Goal: Information Seeking & Learning: Learn about a topic

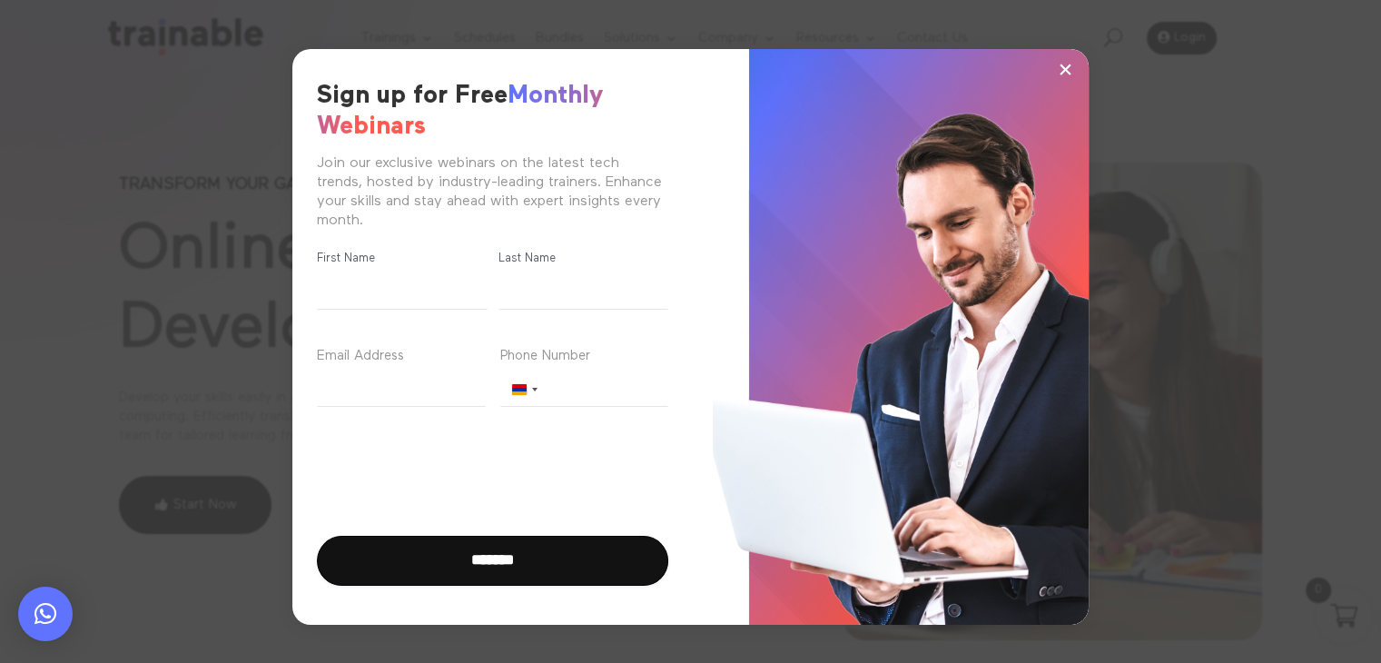
click at [1061, 74] on span "×" at bounding box center [1065, 68] width 15 height 27
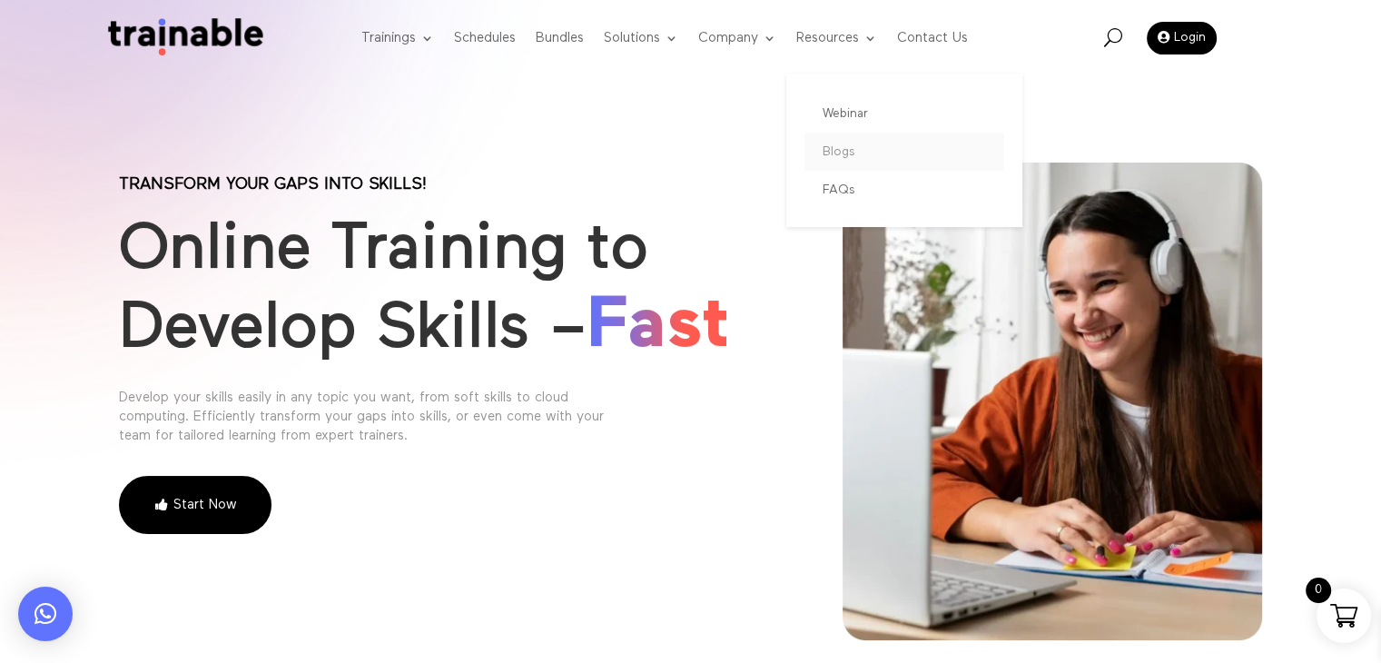
click at [832, 158] on link "Blogs" at bounding box center [905, 152] width 200 height 38
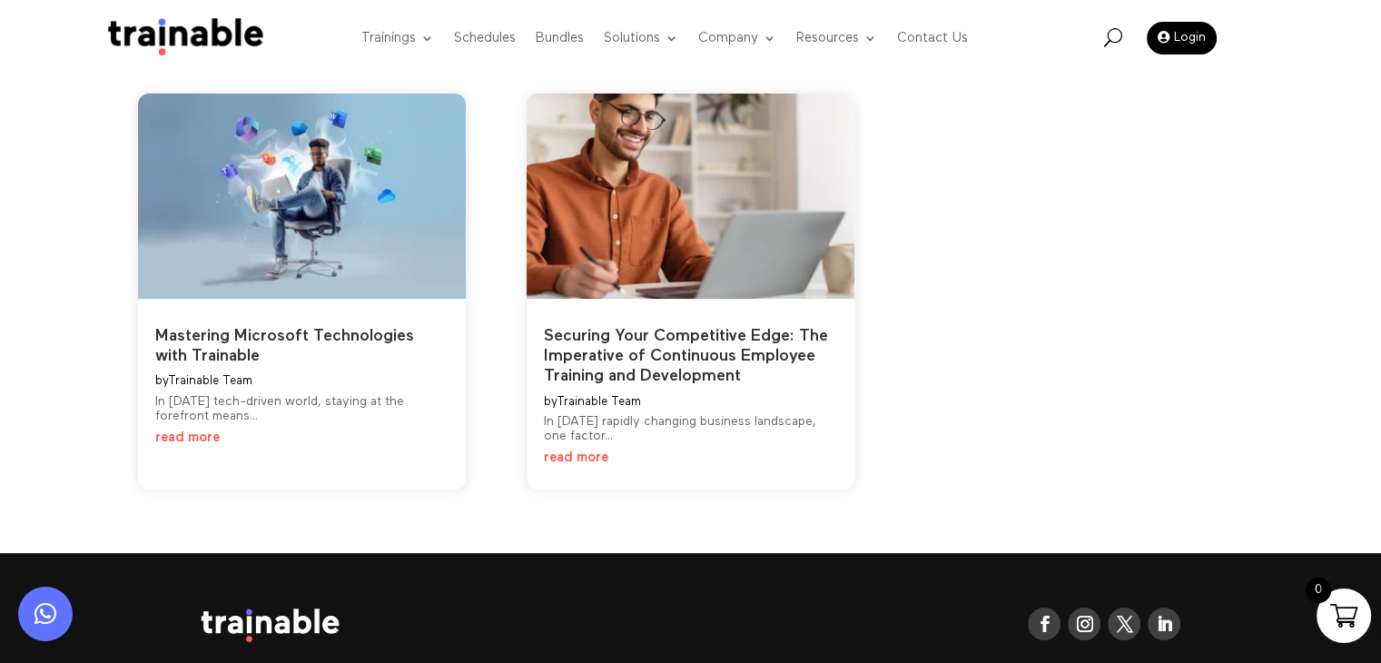
scroll to position [174, 0]
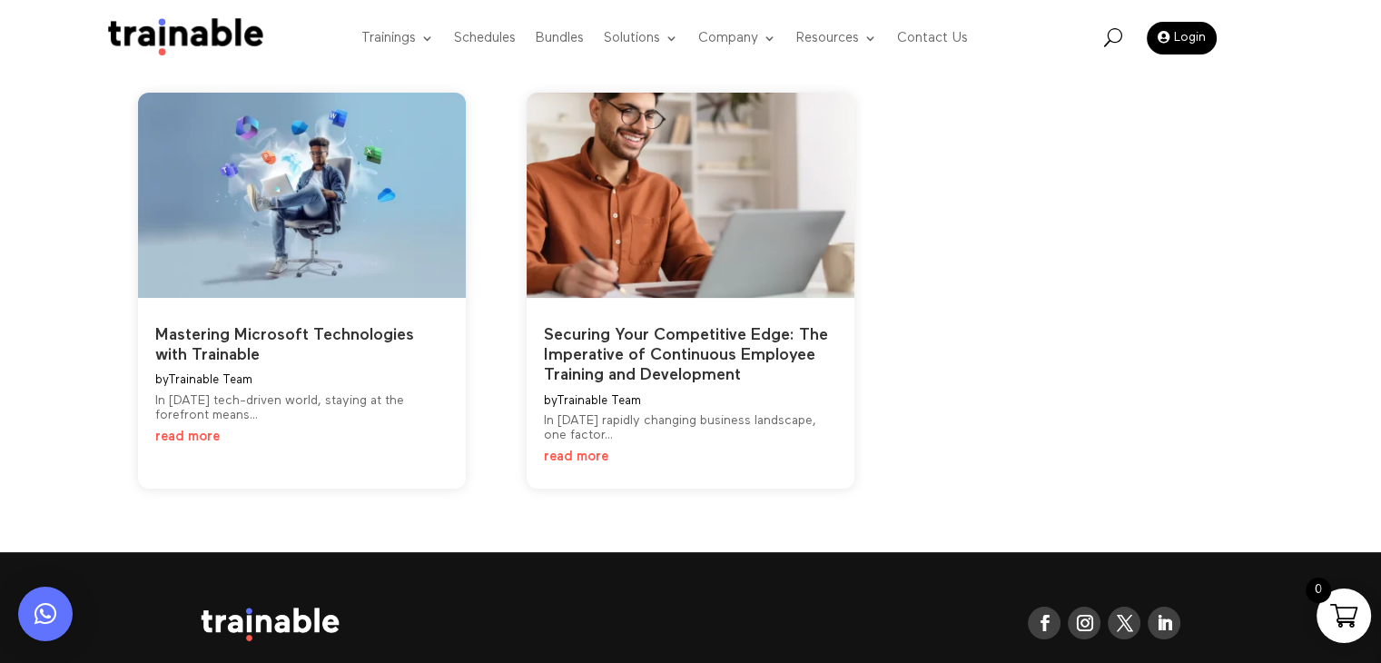
click at [581, 453] on link "read more" at bounding box center [576, 457] width 64 height 14
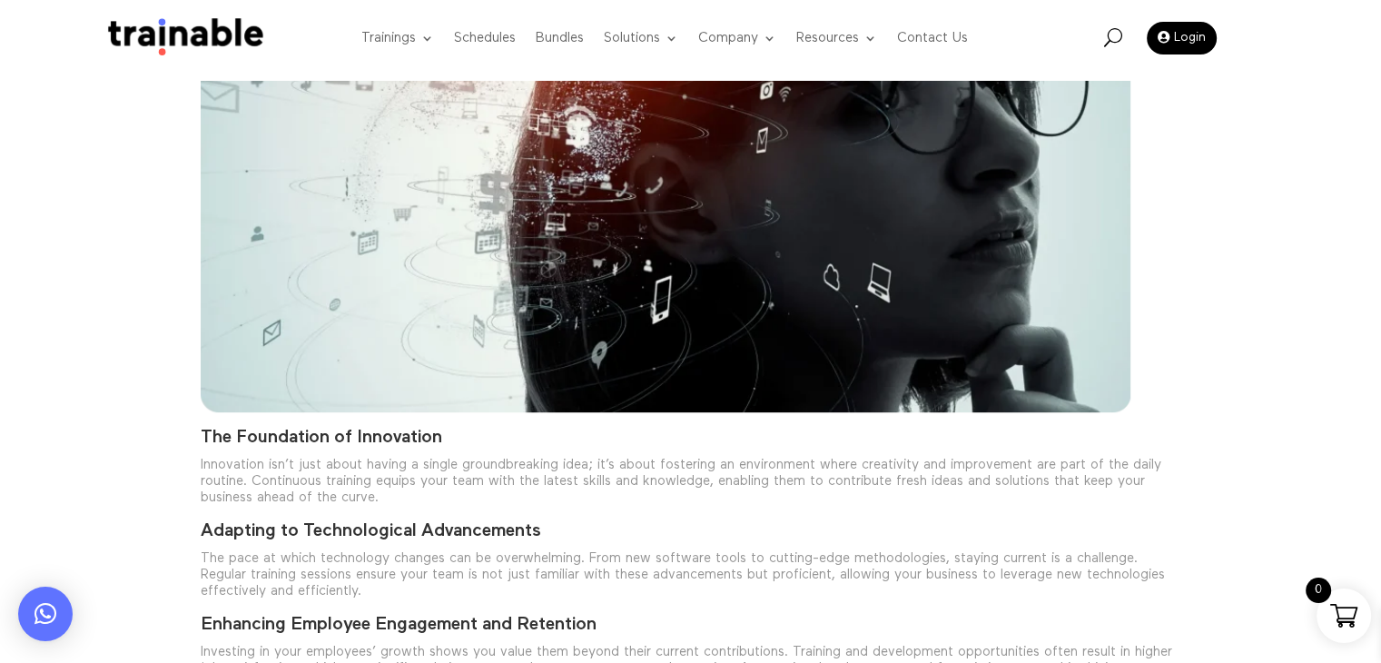
scroll to position [843, 0]
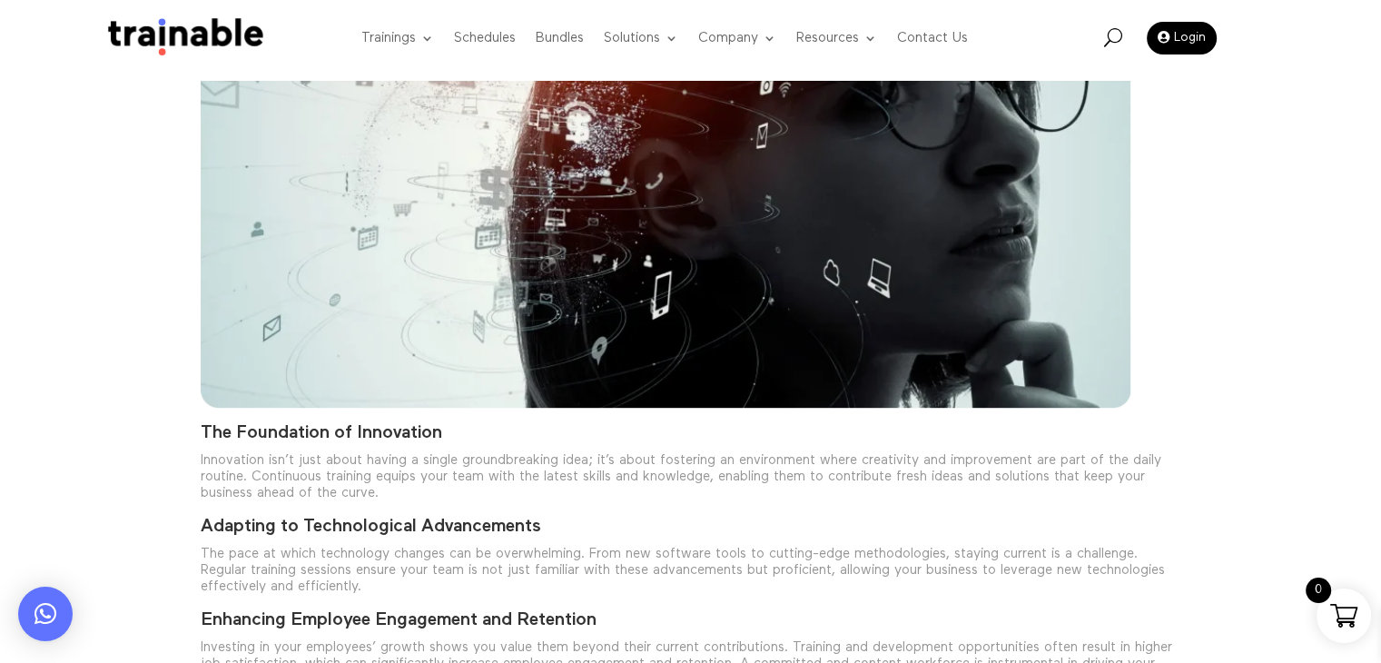
click at [531, 284] on img at bounding box center [666, 184] width 930 height 447
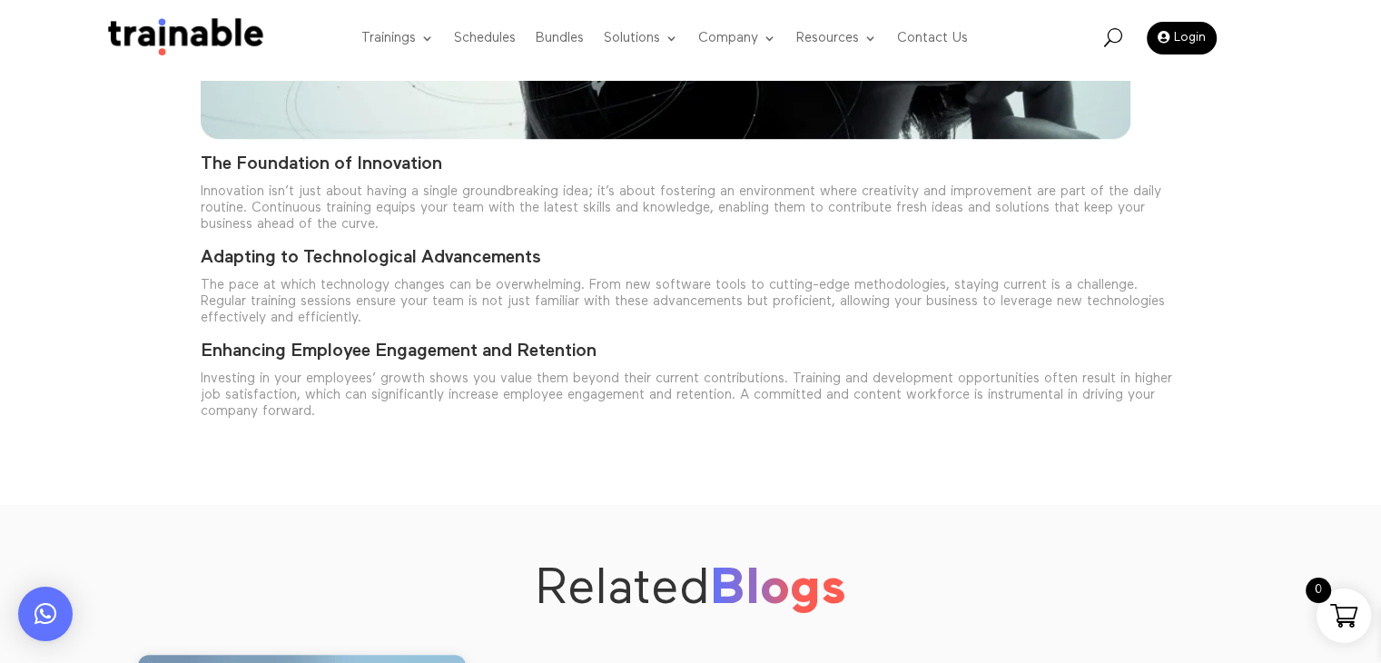
scroll to position [1100, 0]
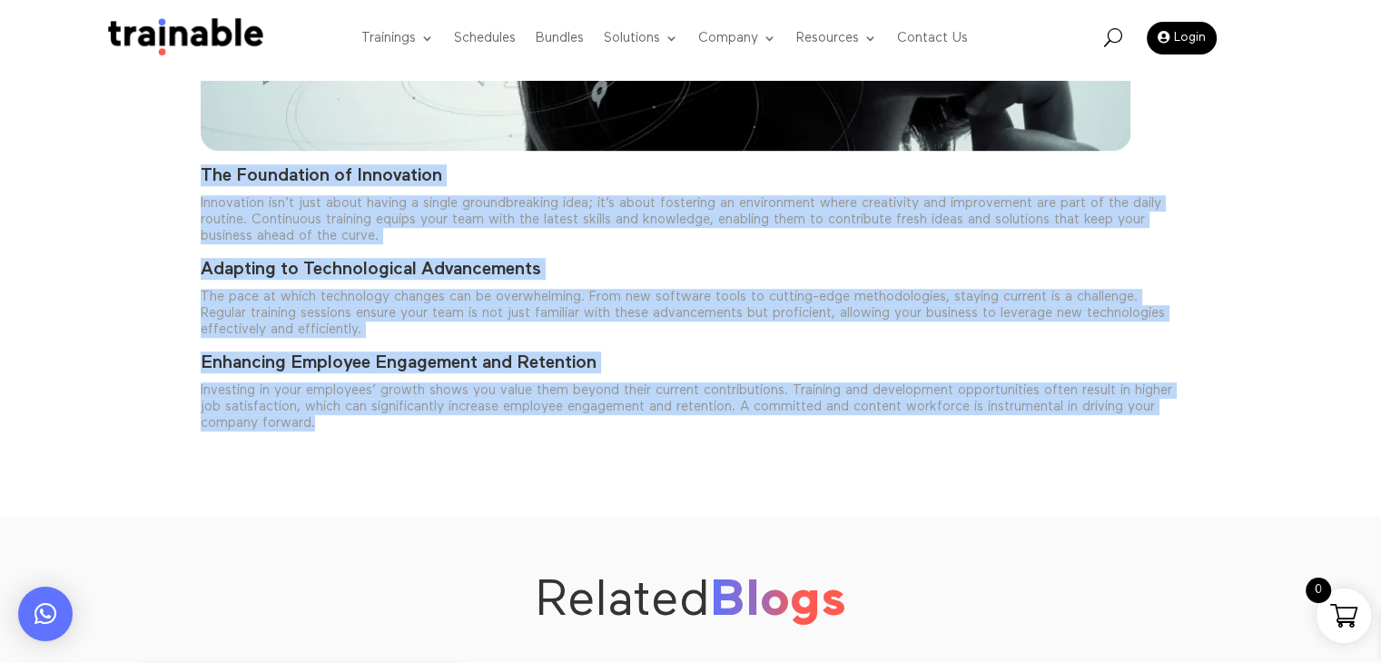
drag, startPoint x: 174, startPoint y: 182, endPoint x: 531, endPoint y: 421, distance: 429.5
copy div "The Foundation of Innovation Innovation isn’t just about having a single ground…"
click at [891, 236] on p "Innovation isn’t just about having a single groundbreaking idea; it’s about fos…" at bounding box center [691, 226] width 981 height 63
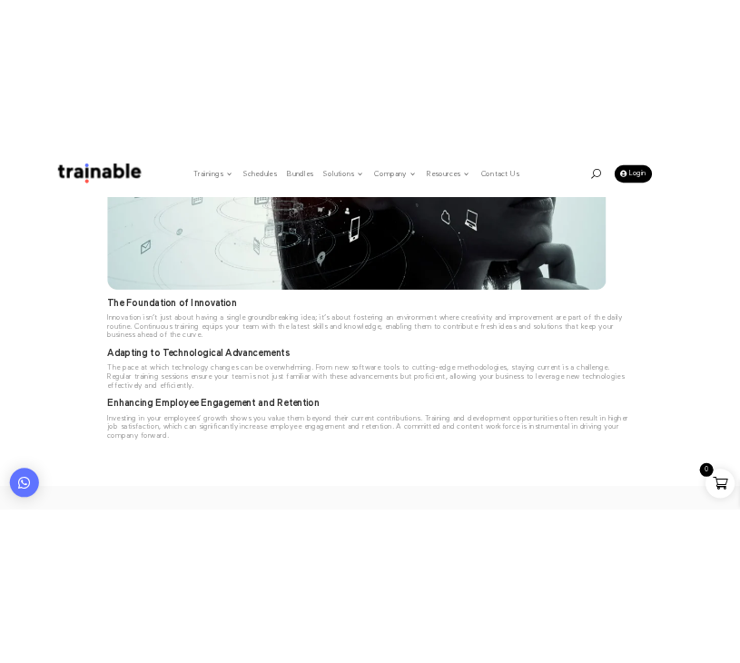
scroll to position [998, 0]
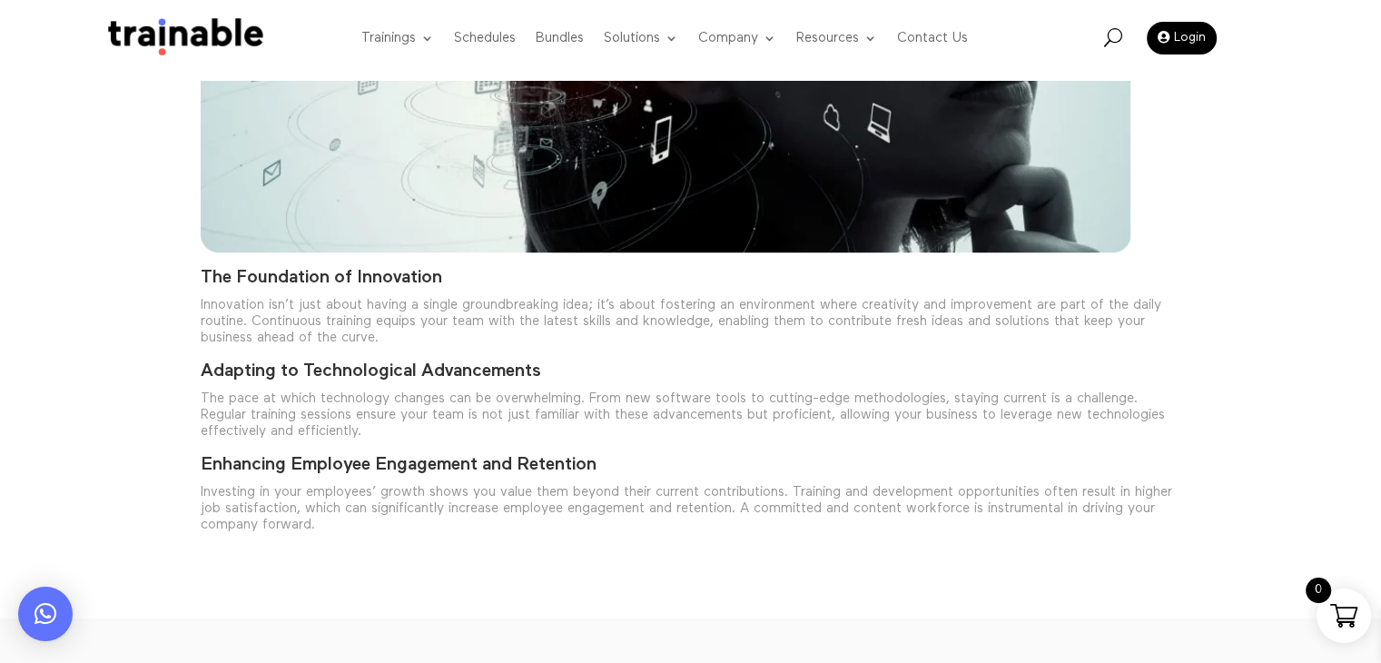
click at [624, 399] on p "The pace at which technology changes can be overwhelming. From new software too…" at bounding box center [691, 422] width 981 height 63
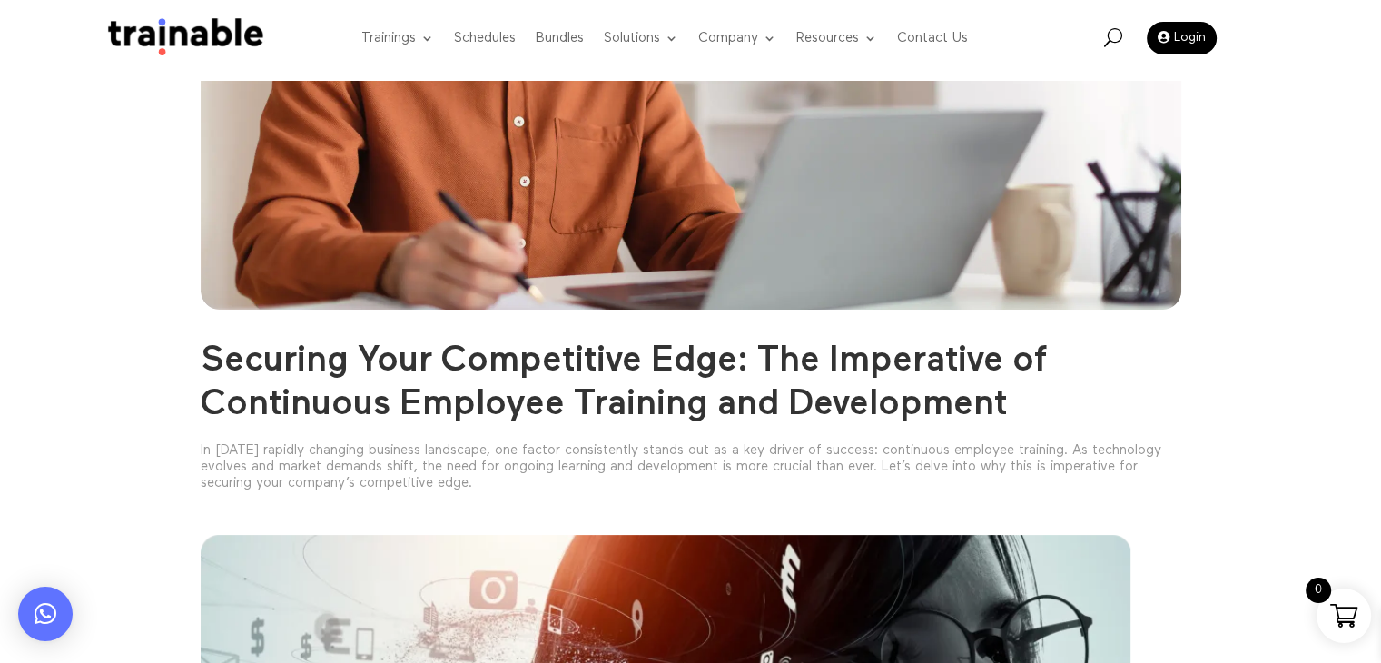
scroll to position [266, 0]
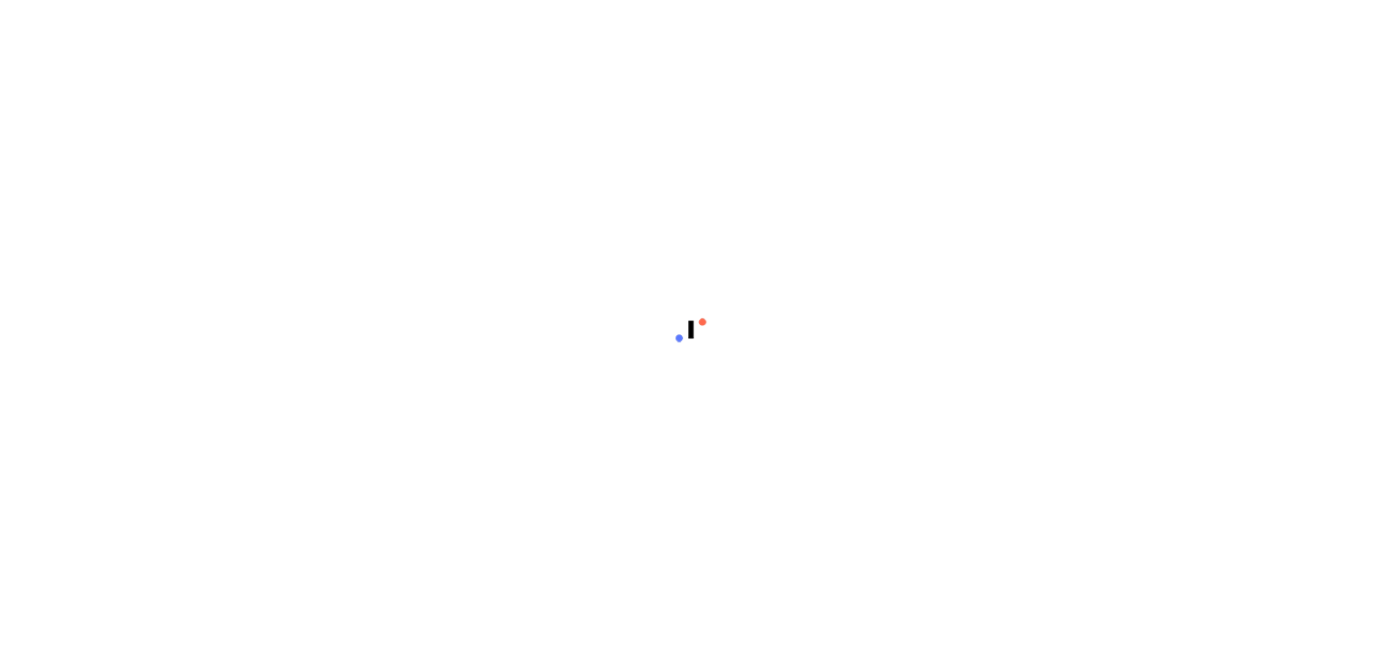
scroll to position [174, 0]
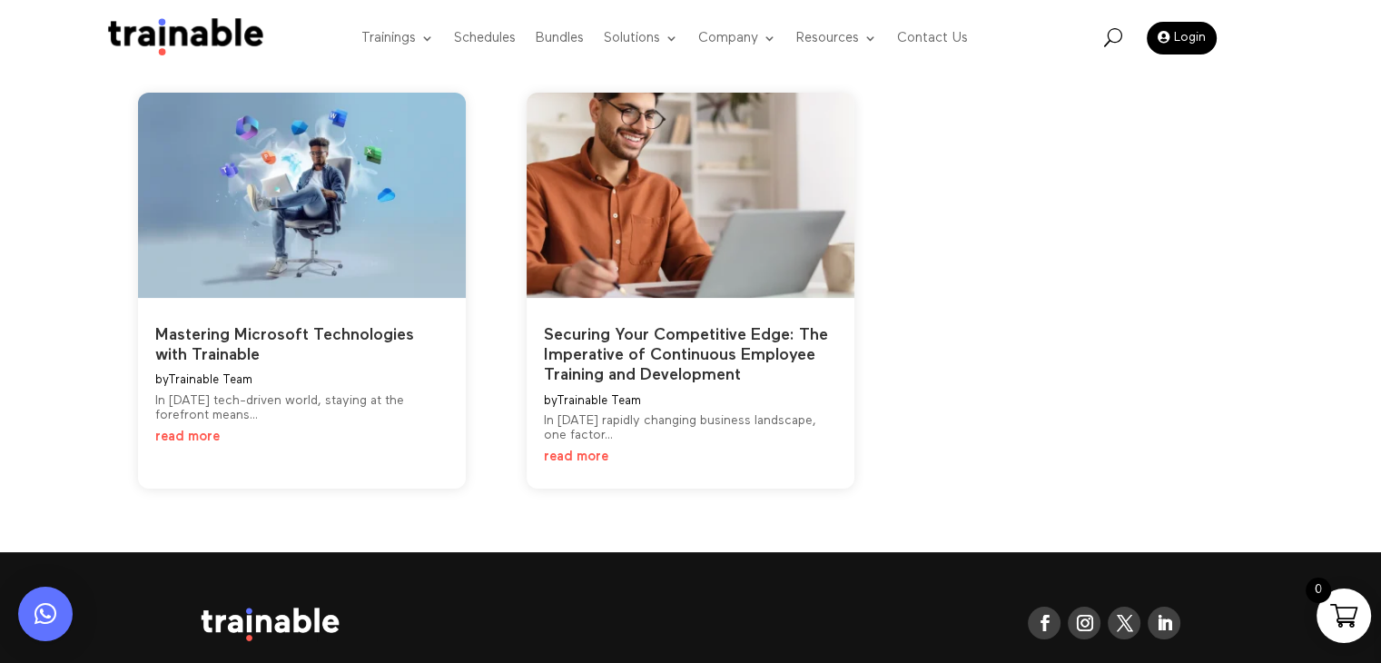
click at [197, 431] on link "read more" at bounding box center [187, 437] width 64 height 14
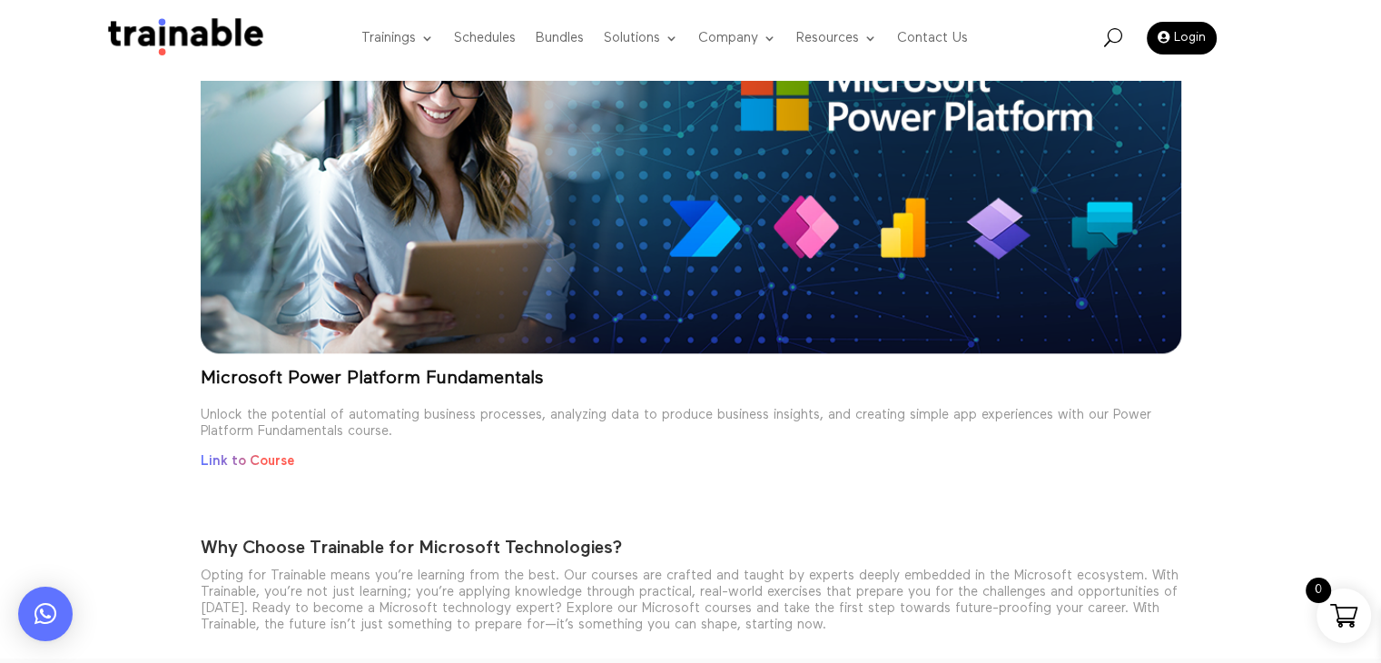
scroll to position [1891, 0]
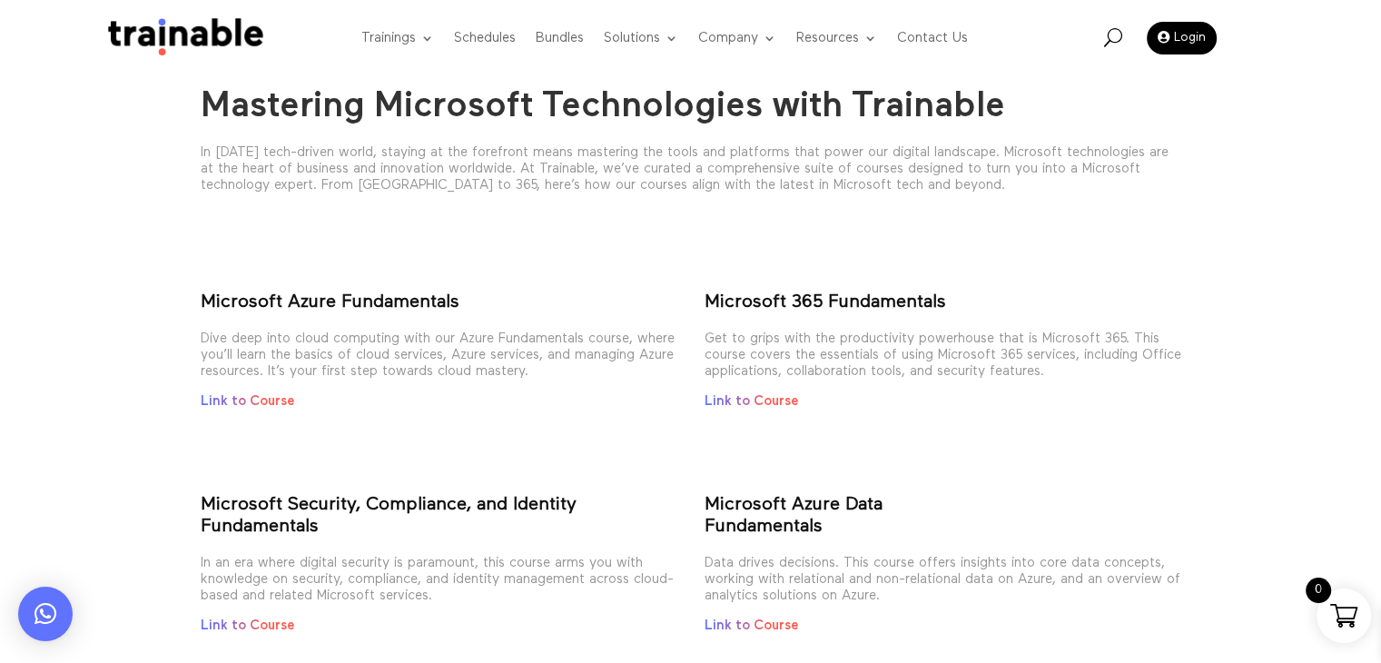
scroll to position [525, 0]
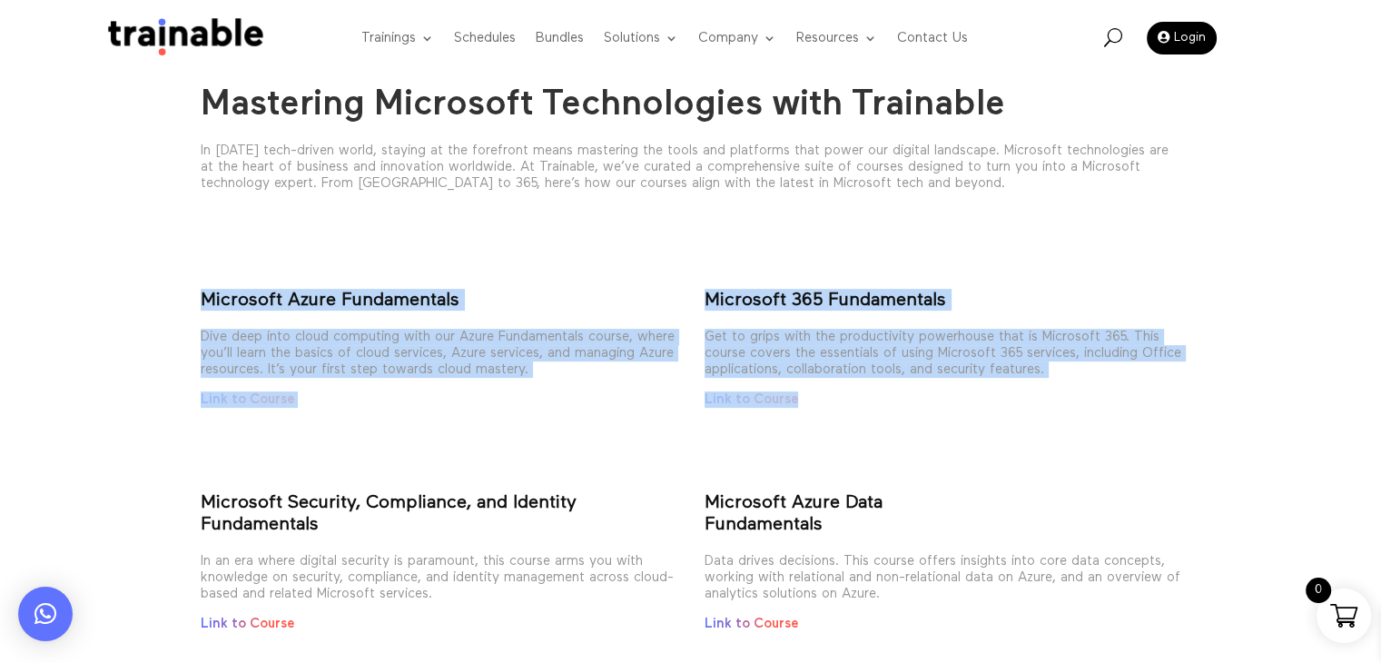
drag, startPoint x: 166, startPoint y: 286, endPoint x: 1006, endPoint y: 413, distance: 849.7
copy div "Microsoft Azure Fundamentals Dive deep into cloud computing with our Azure Fund…"
click at [714, 282] on div "Microsoft 365 Fundamentals Get to grips with the productivity powerhouse that i…" at bounding box center [943, 333] width 477 height 149
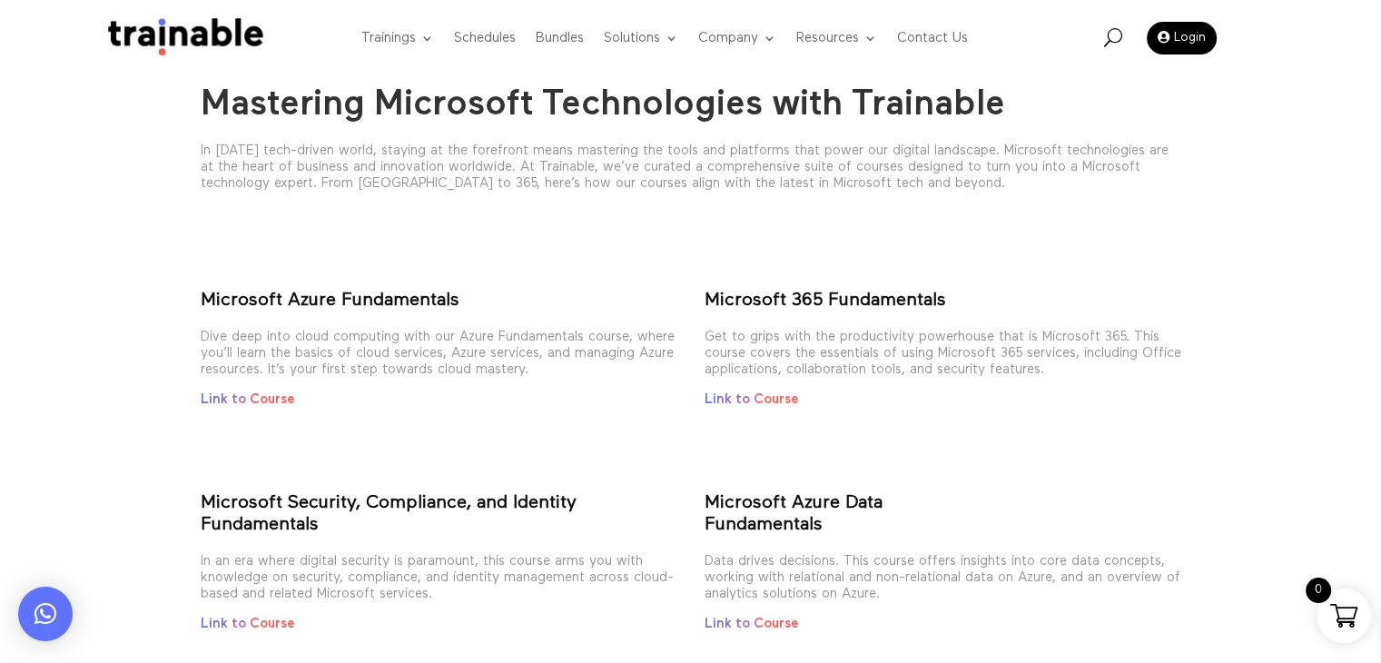
scroll to position [0, 0]
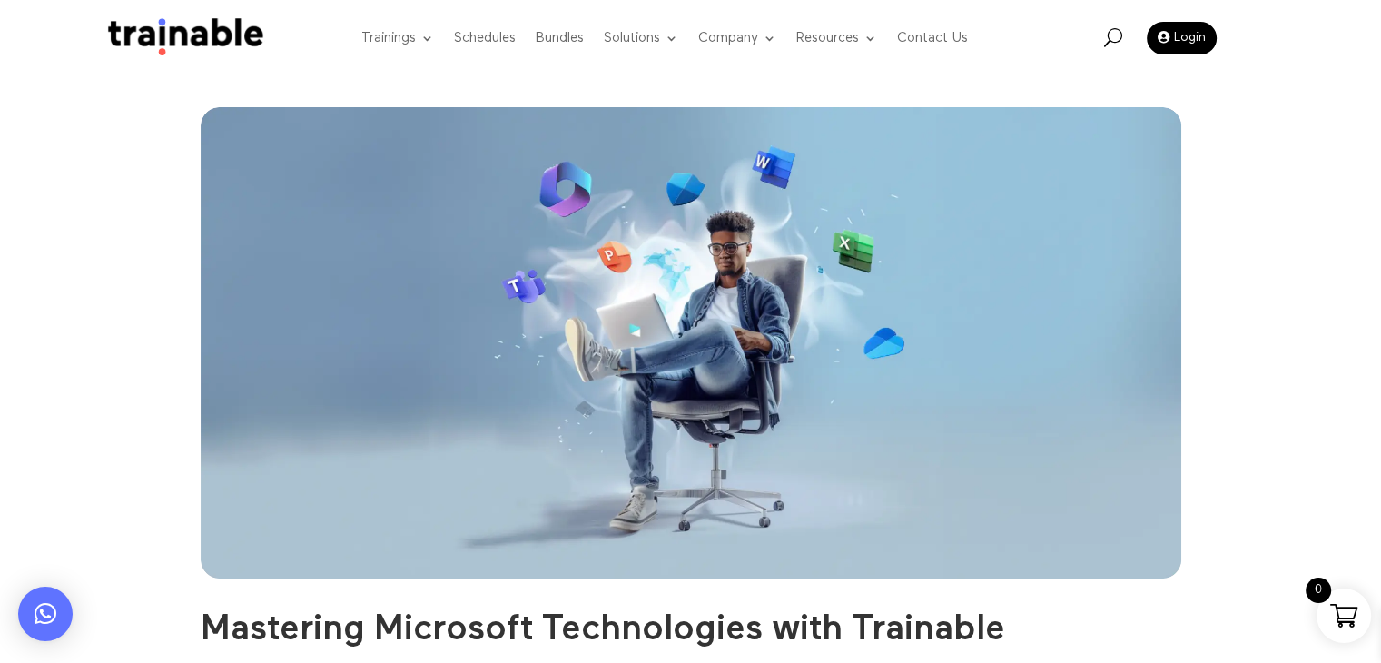
click at [368, 222] on img at bounding box center [691, 342] width 981 height 471
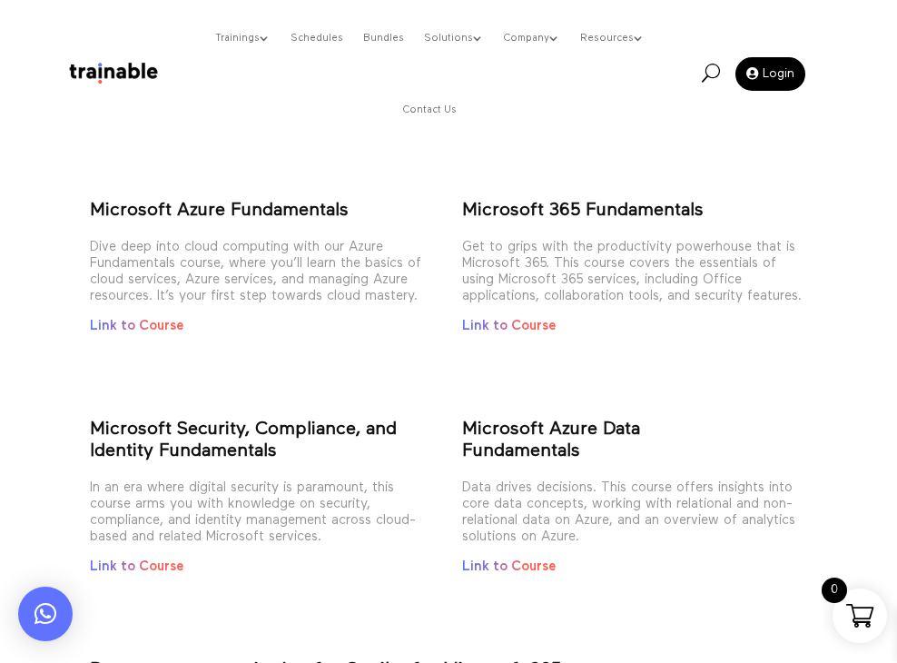
scroll to position [479, 0]
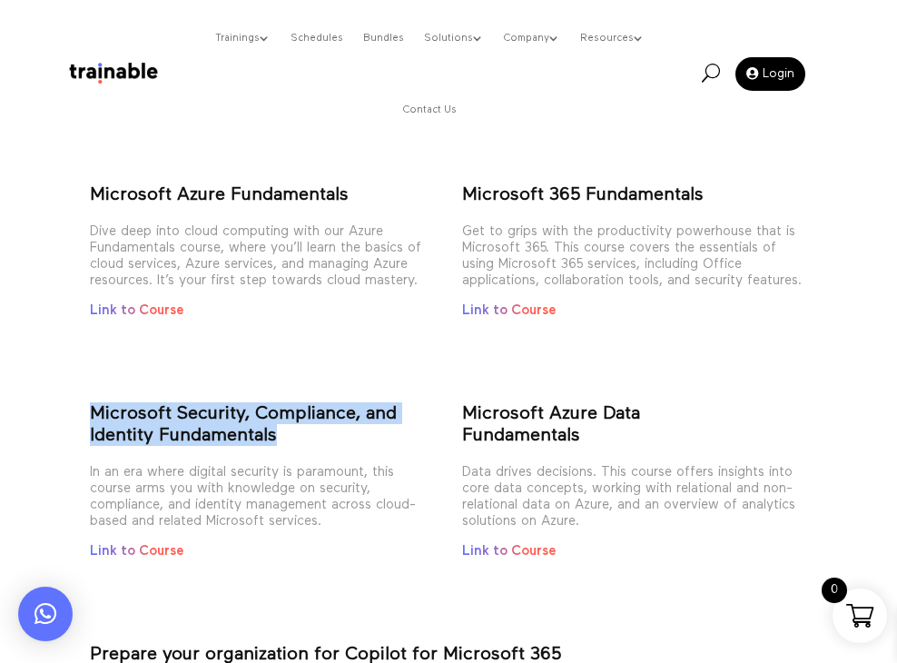
drag, startPoint x: 338, startPoint y: 433, endPoint x: 88, endPoint y: 413, distance: 250.6
copy strong "Microsoft Security, Compliance, and Identity Fundamentals"
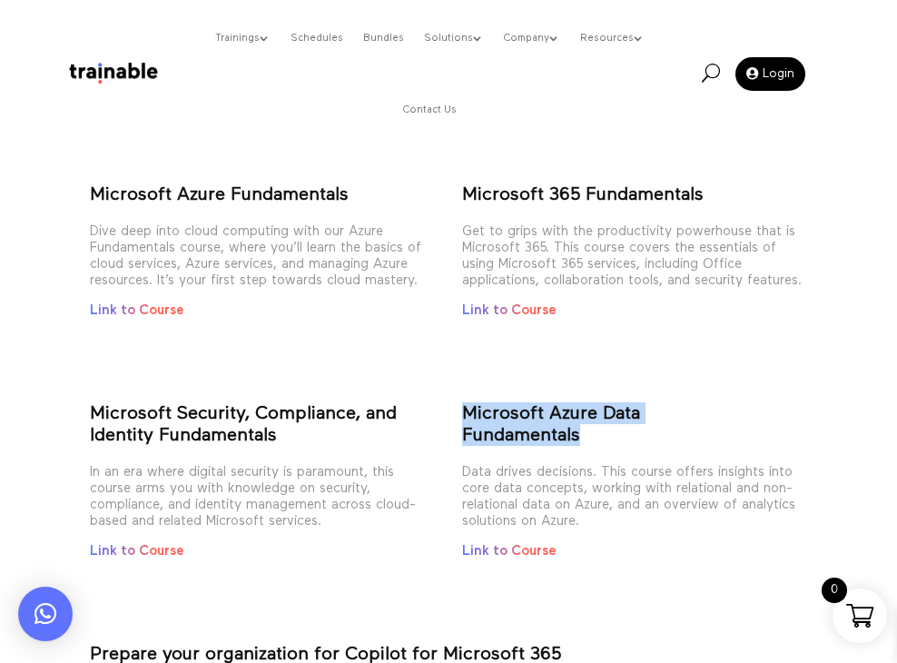
drag, startPoint x: 616, startPoint y: 424, endPoint x: 460, endPoint y: 414, distance: 156.5
click at [460, 414] on div "Microsoft Security, Compliance, and Identity Fundamentals In an era where digit…" at bounding box center [449, 465] width 718 height 187
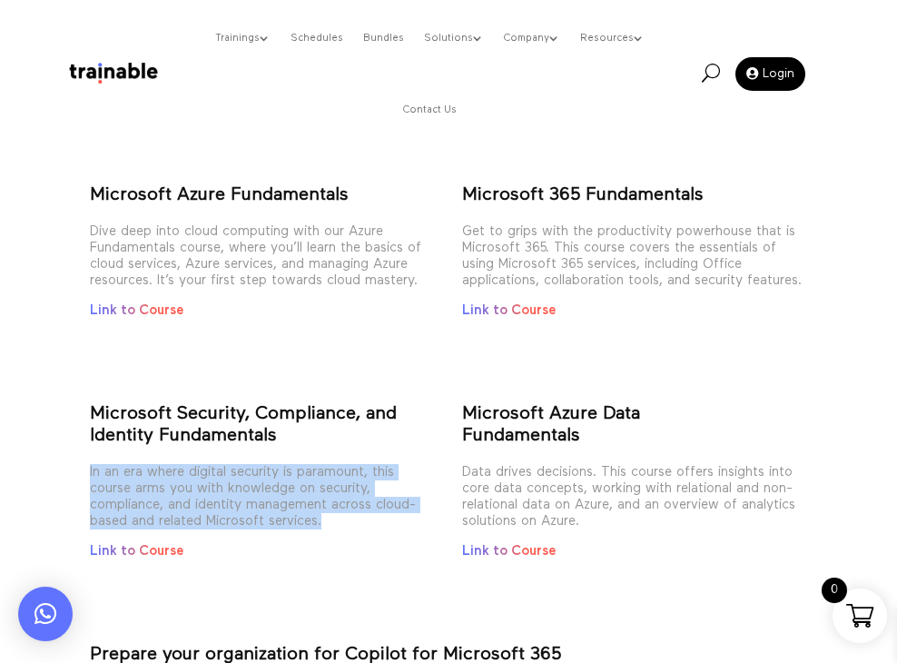
drag, startPoint x: 345, startPoint y: 539, endPoint x: 65, endPoint y: 474, distance: 287.1
copy p "In an era where digital security is paramount, this course arms you with knowle…"
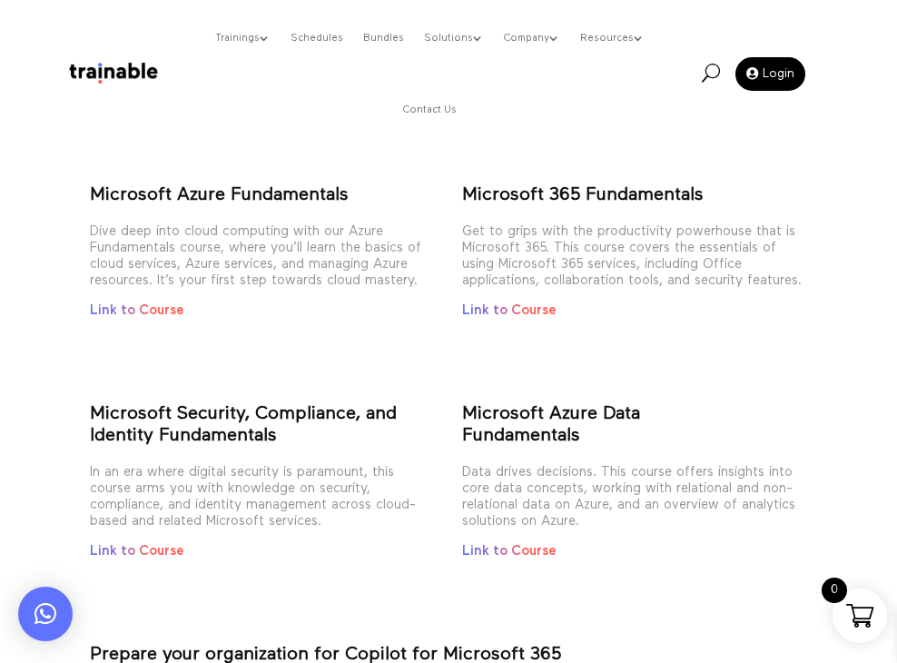
click at [229, 426] on strong "Microsoft Security, Compliance, and Identity Fundamentals" at bounding box center [243, 424] width 307 height 40
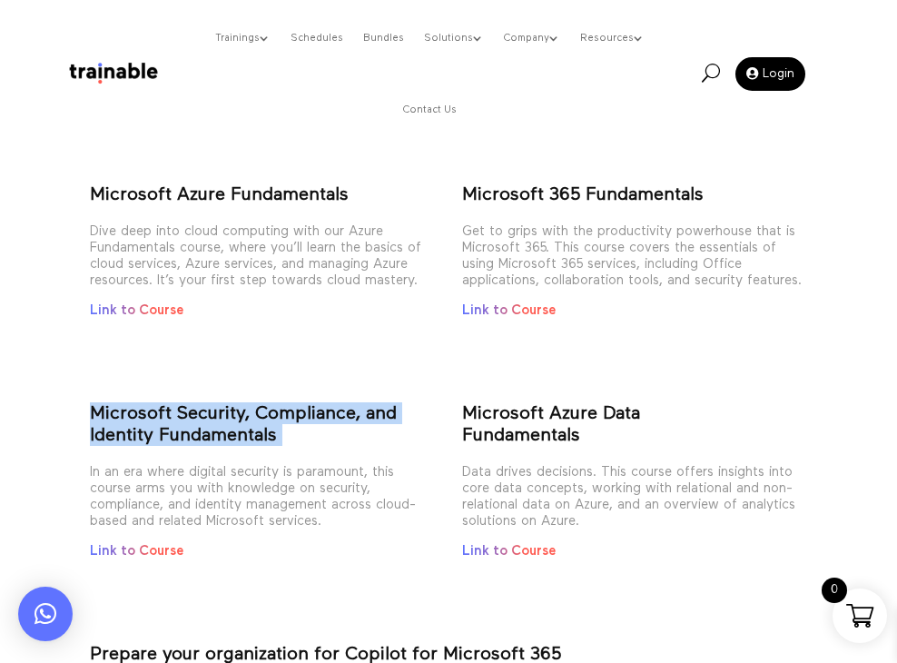
click at [229, 426] on strong "Microsoft Security, Compliance, and Identity Fundamentals" at bounding box center [243, 424] width 307 height 40
copy div "Microsoft Security, Compliance, and Identity Fundamentals"
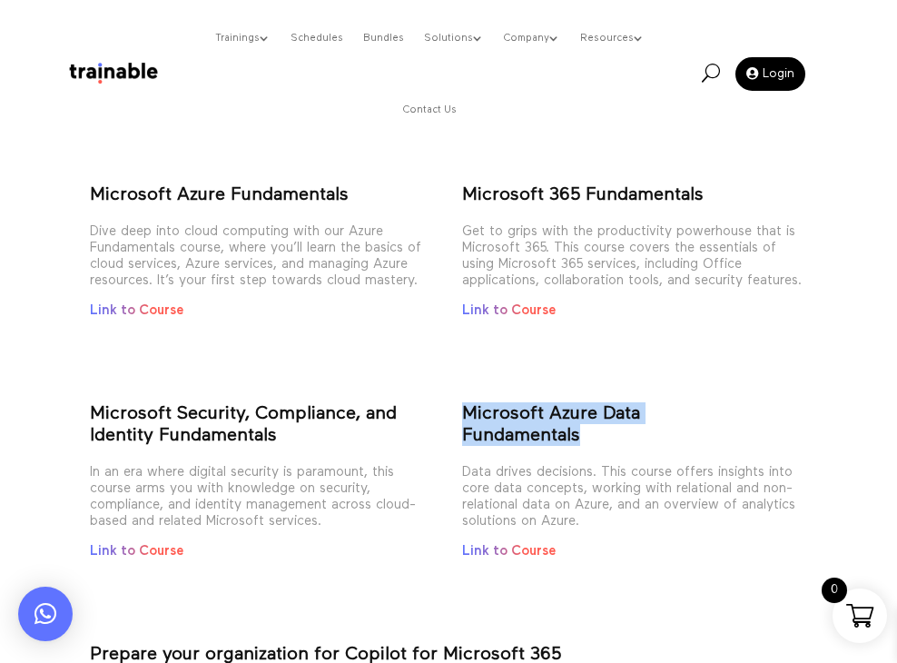
drag, startPoint x: 626, startPoint y: 426, endPoint x: 461, endPoint y: 411, distance: 165.1
click at [462, 411] on p "Microsoft Azure Data Fundamentals" at bounding box center [634, 433] width 345 height 62
copy p "Microsoft Azure Data Fundamentals"
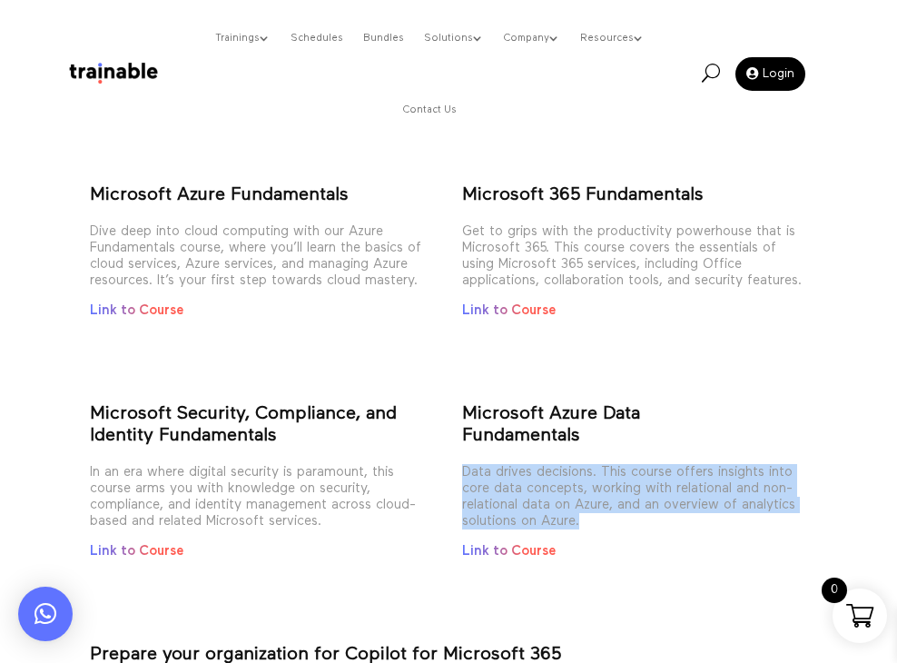
drag, startPoint x: 624, startPoint y: 530, endPoint x: 461, endPoint y: 471, distance: 173.0
click at [462, 471] on p "Data drives decisions. This course offers insights into core data concepts, wor…" at bounding box center [634, 503] width 345 height 79
copy p "Data drives decisions. This course offers insights into core data concepts, wor…"
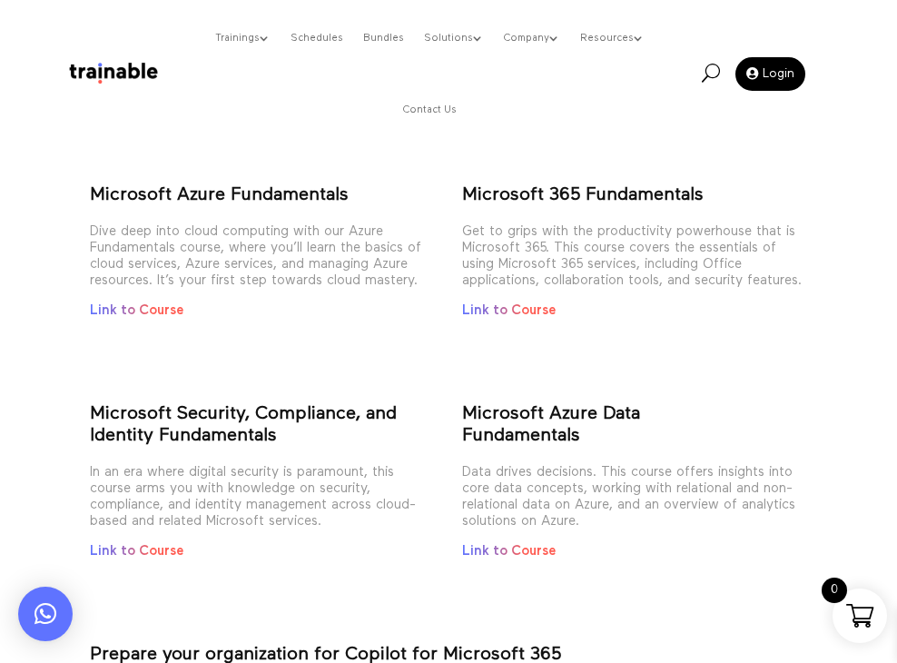
click at [662, 418] on p "Microsoft Azure Data Fundamentals" at bounding box center [634, 433] width 345 height 62
drag, startPoint x: 616, startPoint y: 423, endPoint x: 463, endPoint y: 409, distance: 153.3
click at [463, 409] on p "Microsoft Azure Data Fundamentals" at bounding box center [634, 433] width 345 height 62
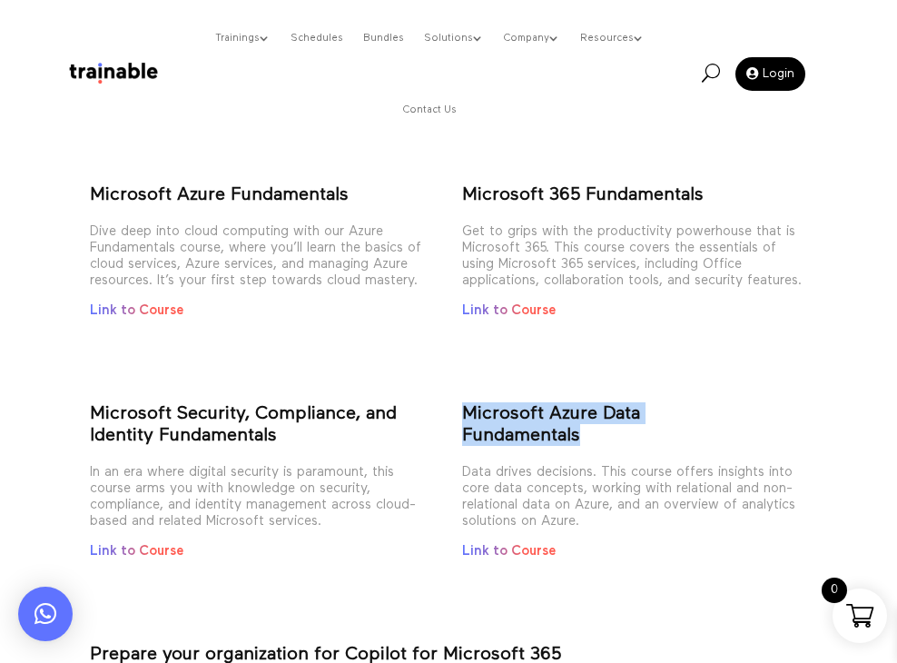
copy p "Microsoft Azure Data Fundamentals"
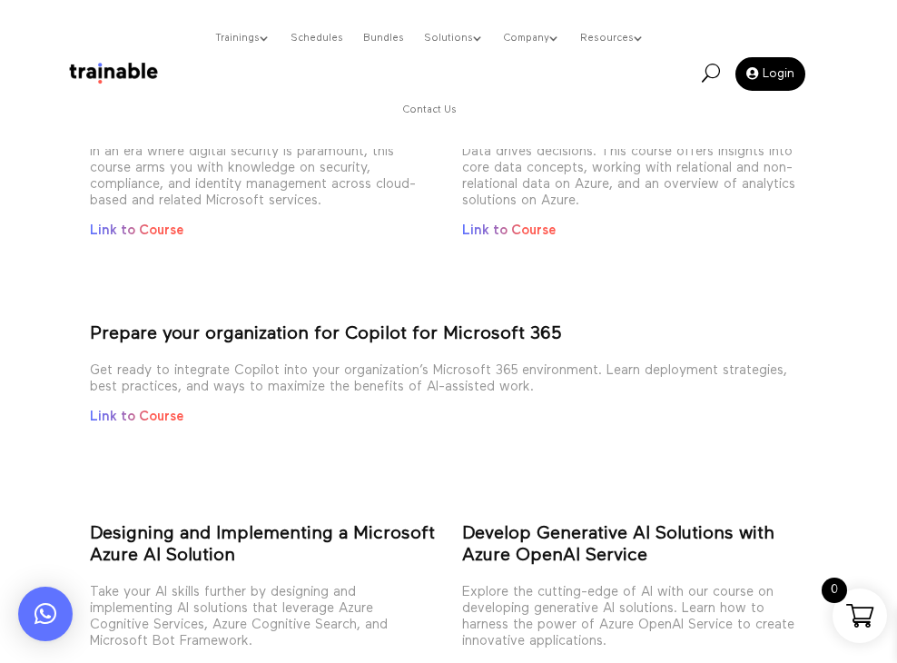
scroll to position [799, 0]
click at [545, 324] on strong "Prepare your organization for Copilot for Microsoft 365" at bounding box center [325, 333] width 471 height 18
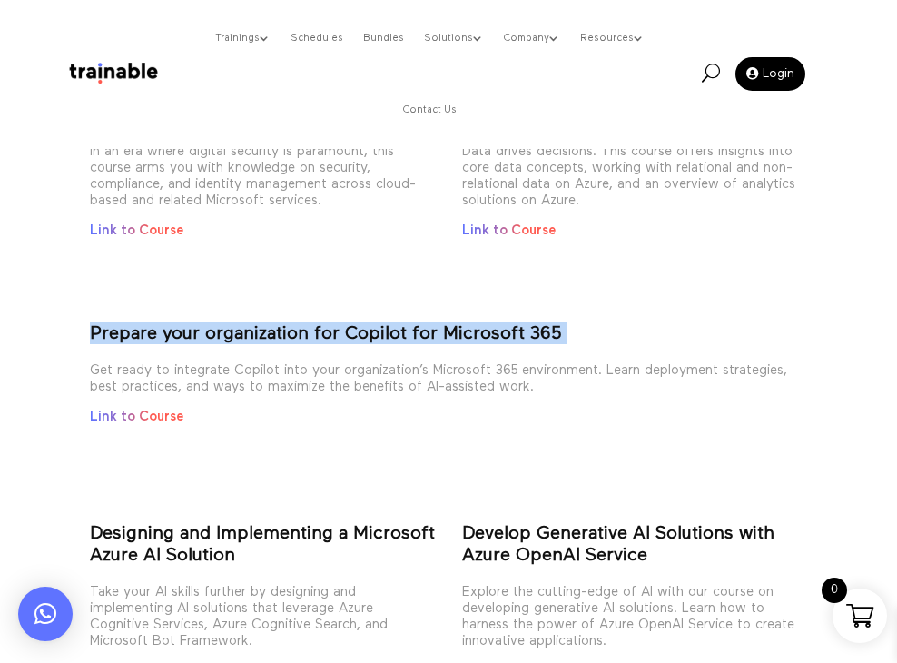
click at [545, 324] on strong "Prepare your organization for Copilot for Microsoft 365" at bounding box center [325, 333] width 471 height 18
copy strong "Prepare your organization for Copilot for Microsoft 365"
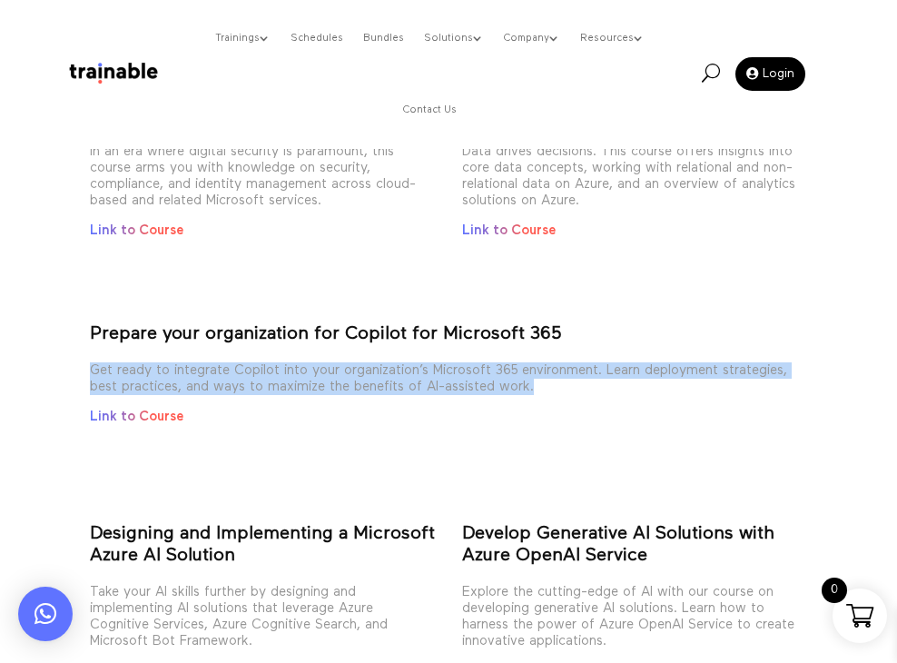
drag, startPoint x: 621, startPoint y: 382, endPoint x: 94, endPoint y: 374, distance: 526.9
click at [94, 374] on p "Get ready to integrate Copilot into your organization’s Microsoft 365 environme…" at bounding box center [449, 385] width 718 height 46
copy p "Get ready to integrate Copilot into your organization’s Microsoft 365 environme…"
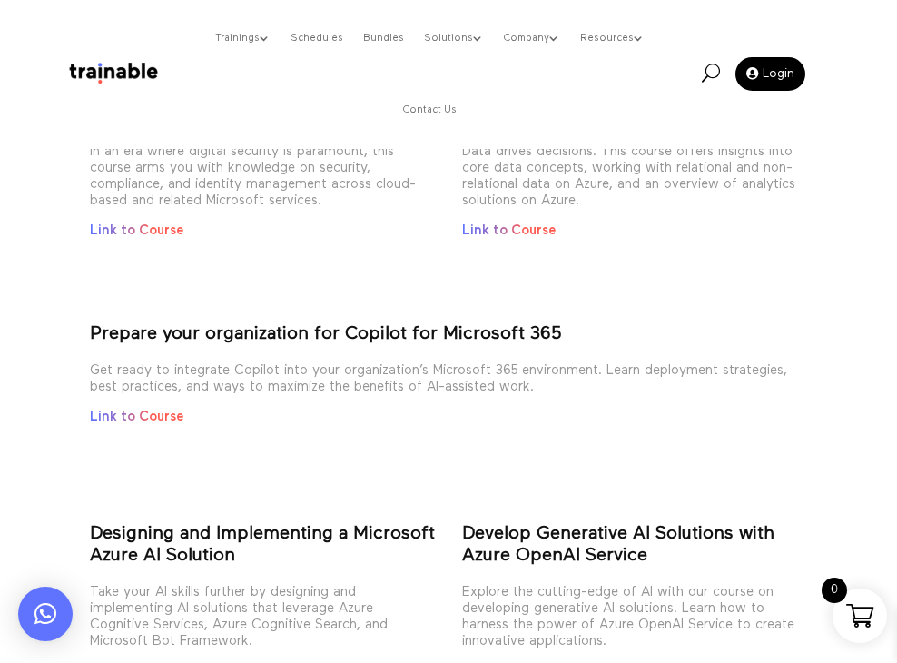
click at [676, 325] on p "Prepare your organization for Copilot for Microsoft 365" at bounding box center [449, 342] width 718 height 40
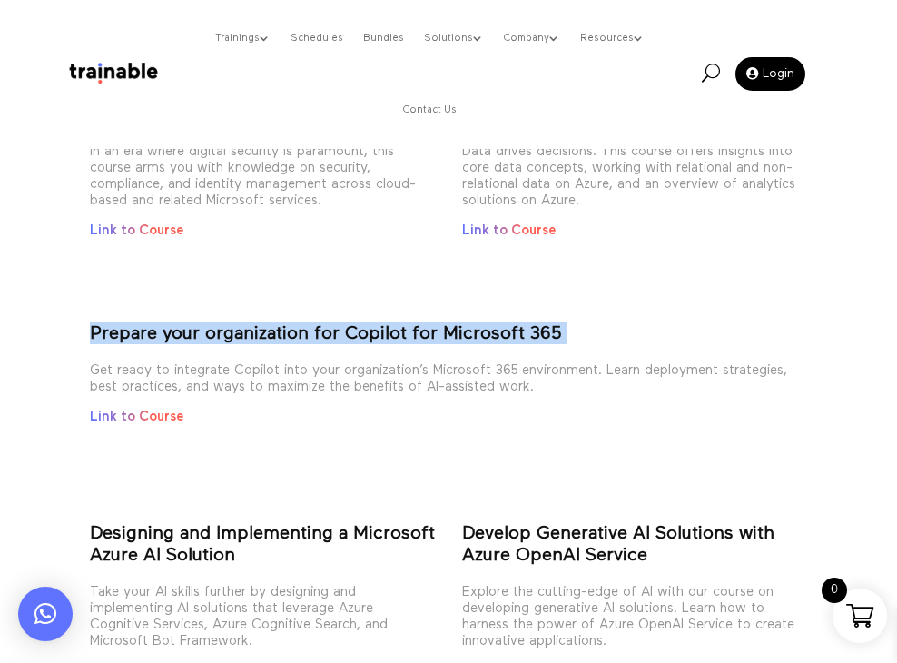
click at [676, 325] on p "Prepare your organization for Copilot for Microsoft 365" at bounding box center [449, 342] width 718 height 40
copy strong "Prepare your organization for Copilot for Microsoft 365"
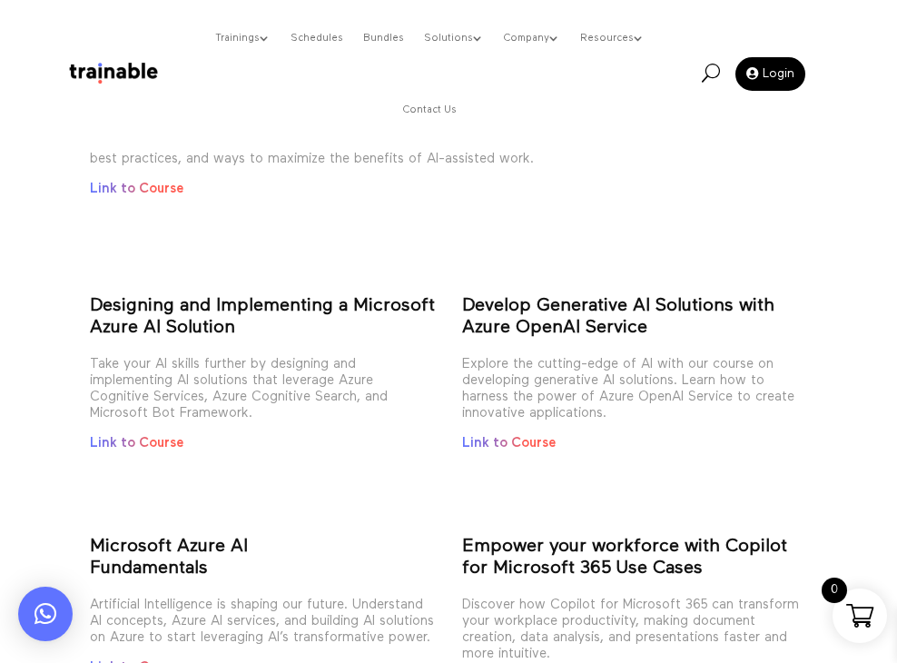
scroll to position [1028, 0]
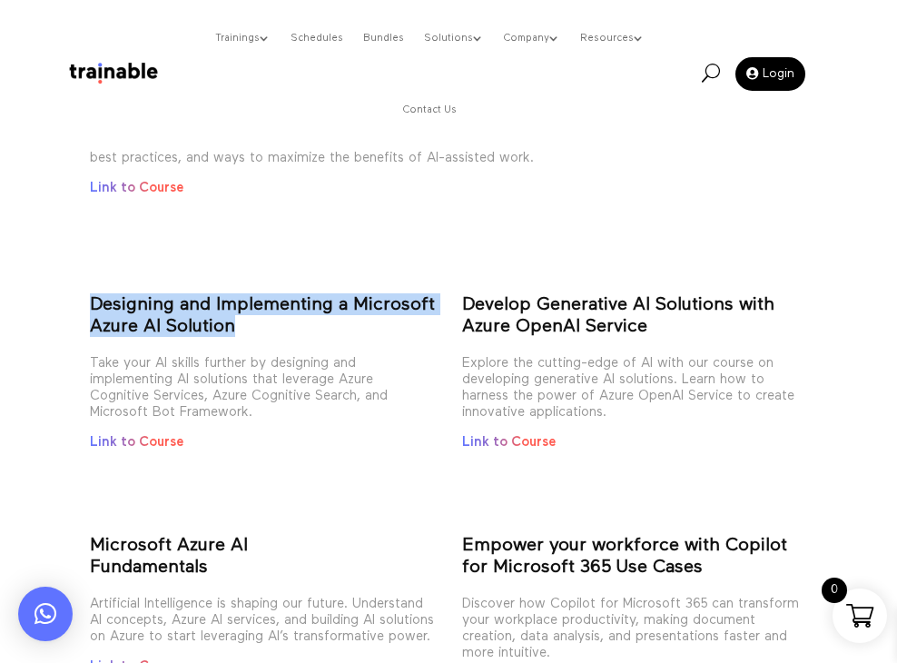
drag, startPoint x: 73, startPoint y: 311, endPoint x: 275, endPoint y: 335, distance: 204.0
click at [275, 335] on div "Mastering Microsoft Technologies with Trainable In today’s tech-driven world, s…" at bounding box center [448, 160] width 897 height 2377
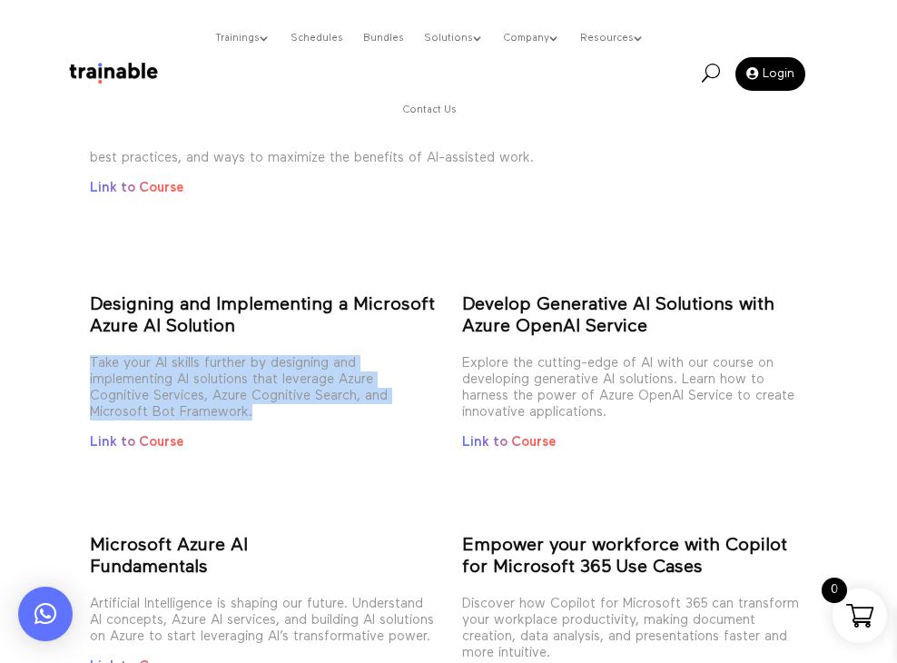
drag, startPoint x: 73, startPoint y: 359, endPoint x: 283, endPoint y: 416, distance: 218.4
click at [283, 416] on div "Mastering Microsoft Technologies with Trainable In today’s tech-driven world, s…" at bounding box center [448, 160] width 897 height 2377
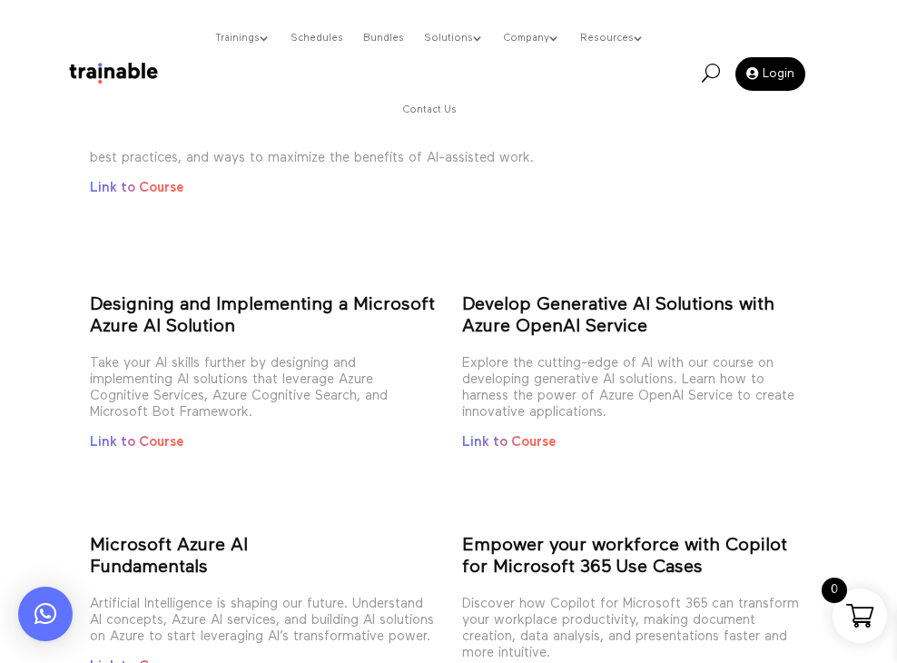
click at [462, 295] on strong "Develop Generative AI Solutions with Azure OpenAI Service" at bounding box center [618, 315] width 312 height 40
click at [279, 312] on strong "Designing and Implementing a Microsoft Azure AI Solution" at bounding box center [262, 315] width 345 height 40
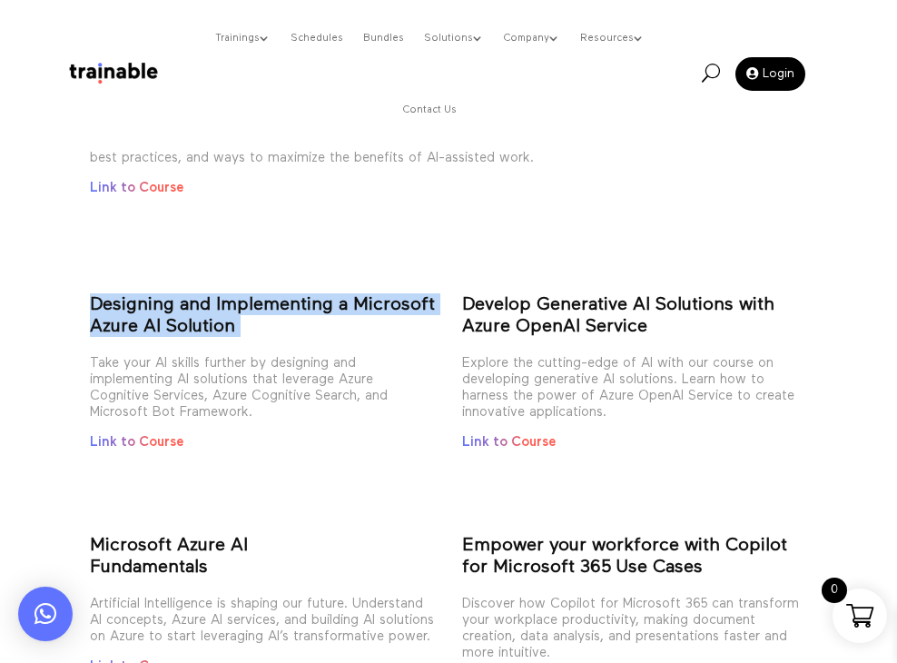
click at [279, 312] on strong "Designing and Implementing a Microsoft Azure AI Solution" at bounding box center [262, 315] width 345 height 40
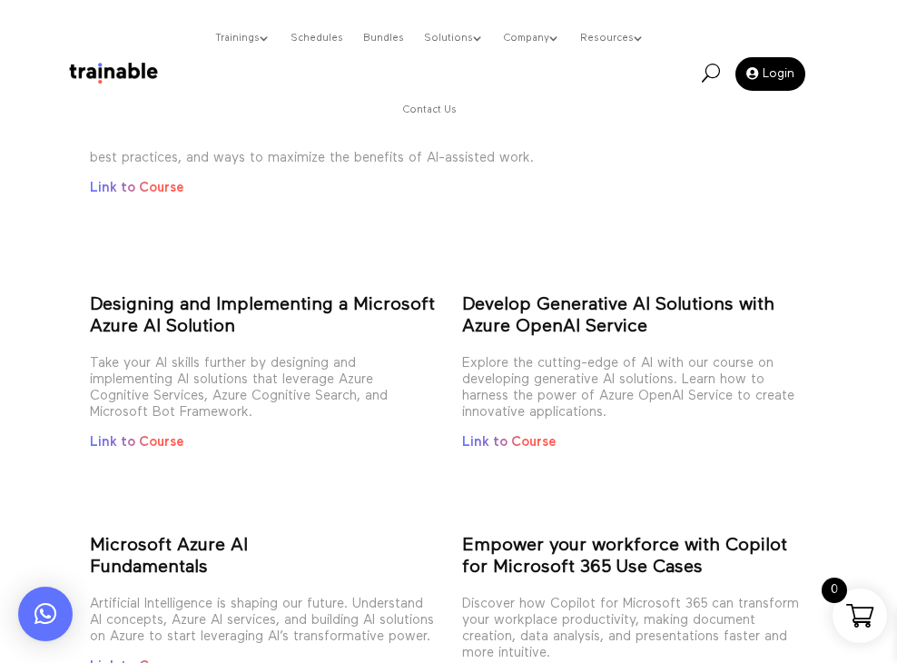
click at [601, 312] on strong "Develop Generative AI Solutions with Azure OpenAI Service" at bounding box center [618, 315] width 312 height 40
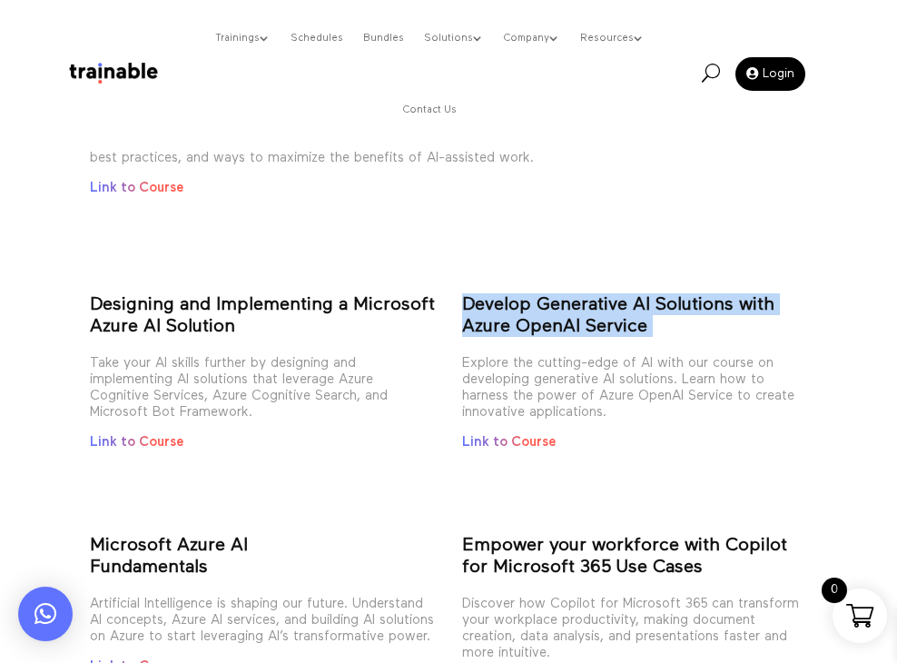
click at [601, 312] on strong "Develop Generative AI Solutions with Azure OpenAI Service" at bounding box center [618, 315] width 312 height 40
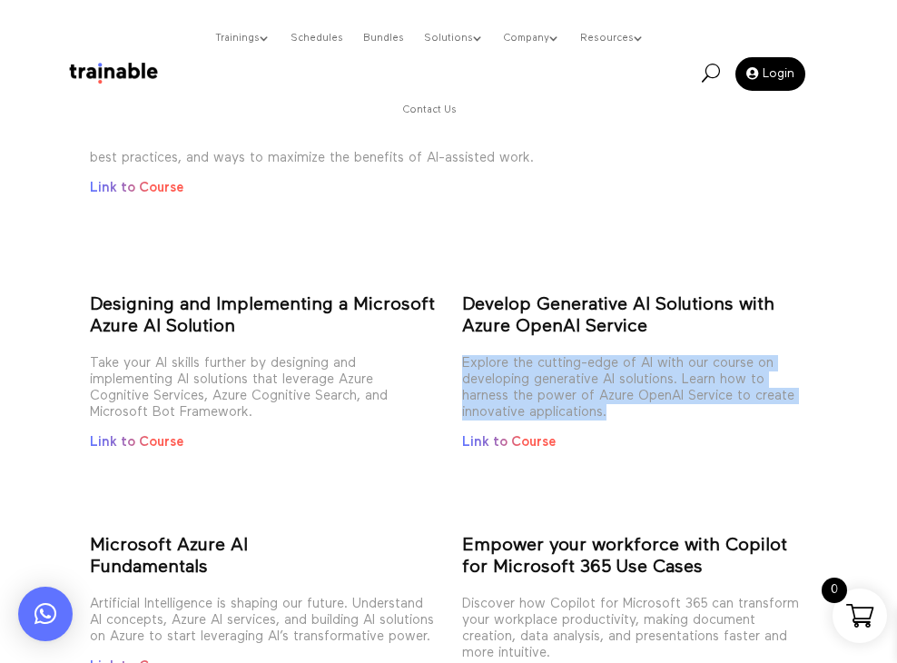
drag, startPoint x: 654, startPoint y: 410, endPoint x: 453, endPoint y: 365, distance: 205.6
click at [453, 365] on div "Designing and Implementing a Microsoft Azure AI Solution Take your AI skills fu…" at bounding box center [449, 356] width 718 height 187
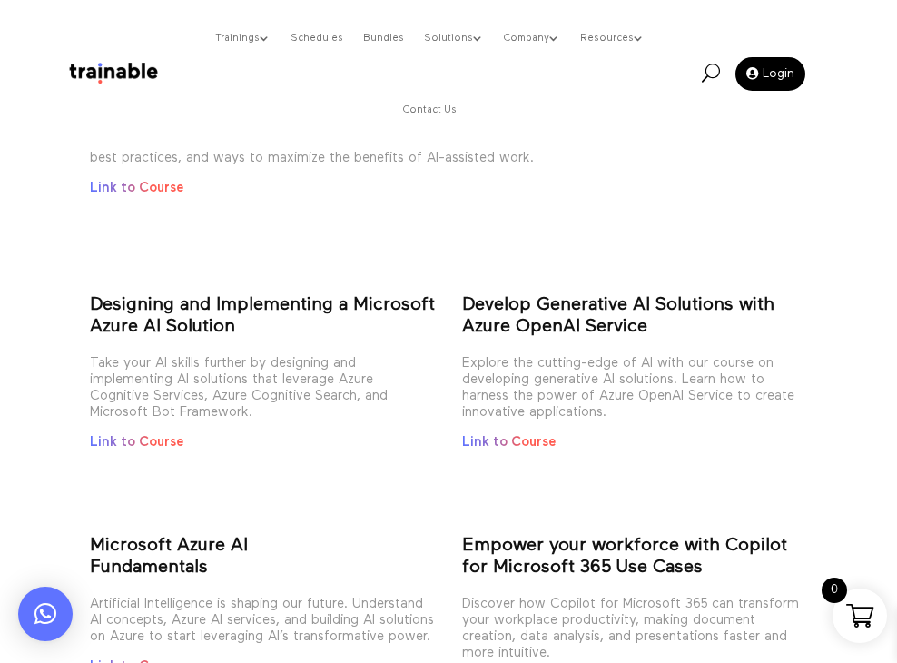
click at [592, 316] on strong "Develop Generative AI Solutions with Azure OpenAI Service" at bounding box center [618, 315] width 312 height 40
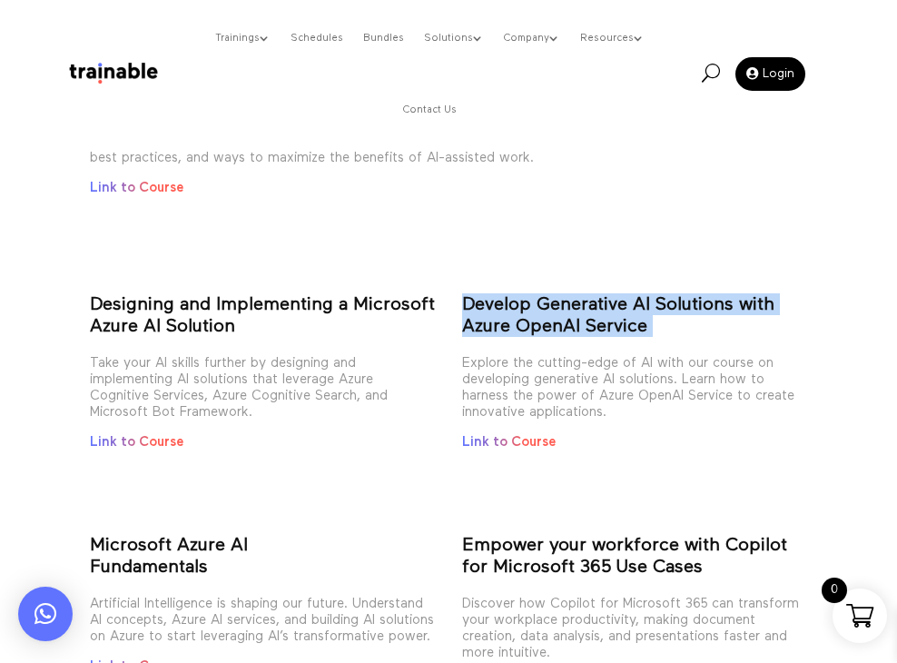
click at [592, 316] on strong "Develop Generative AI Solutions with Azure OpenAI Service" at bounding box center [618, 315] width 312 height 40
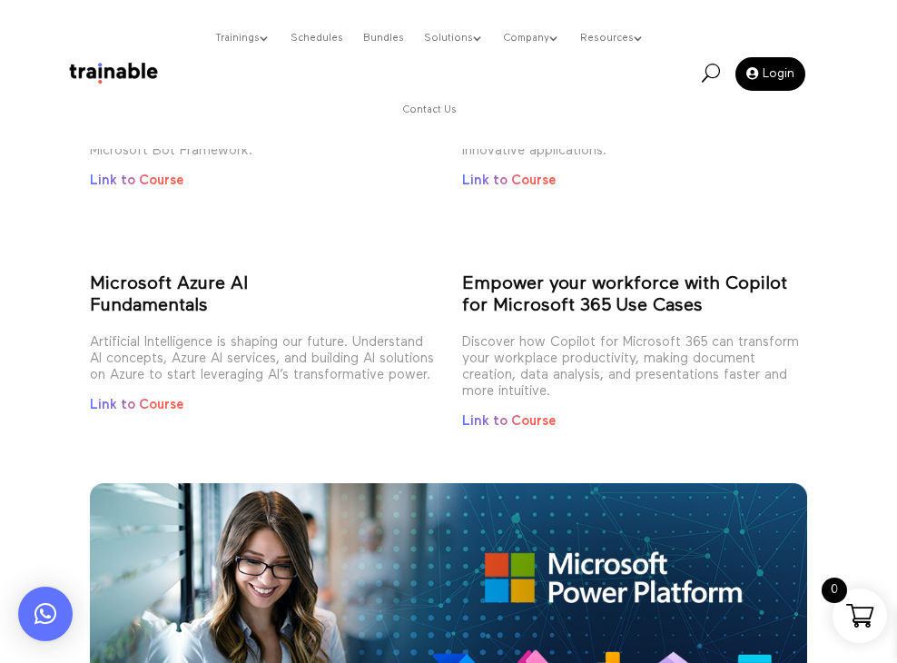
scroll to position [1288, 0]
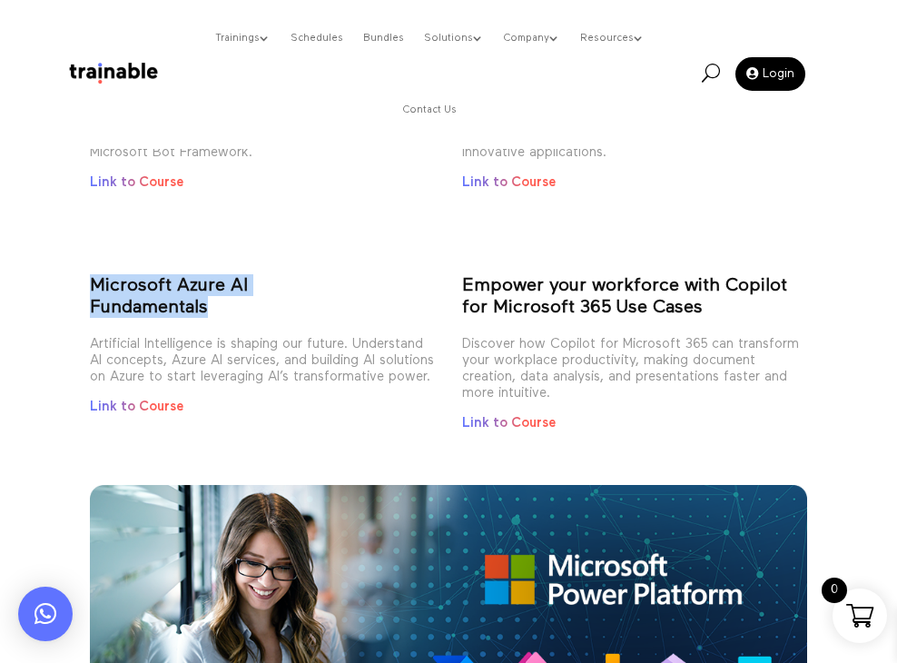
drag, startPoint x: 262, startPoint y: 305, endPoint x: 76, endPoint y: 263, distance: 189.9
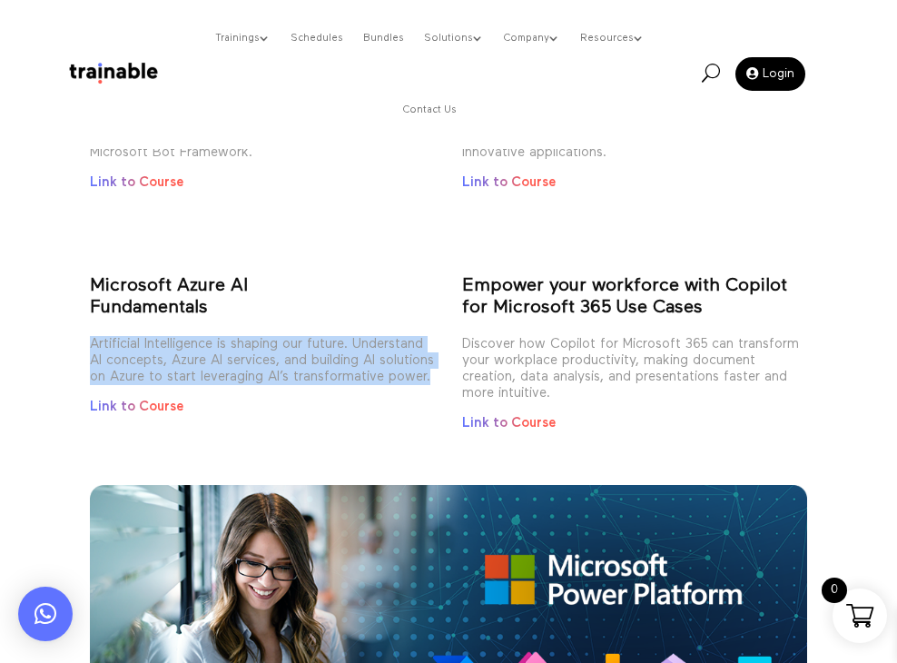
drag, startPoint x: 265, startPoint y: 408, endPoint x: 76, endPoint y: 342, distance: 199.9
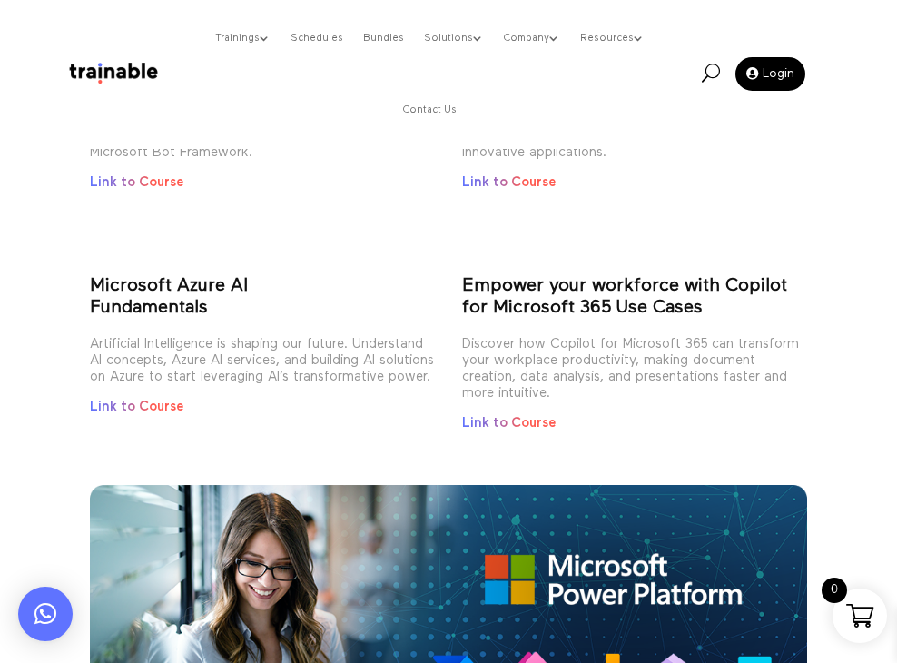
click at [183, 285] on strong "Microsoft Azure AI" at bounding box center [169, 285] width 158 height 18
drag, startPoint x: 214, startPoint y: 306, endPoint x: 64, endPoint y: 277, distance: 152.7
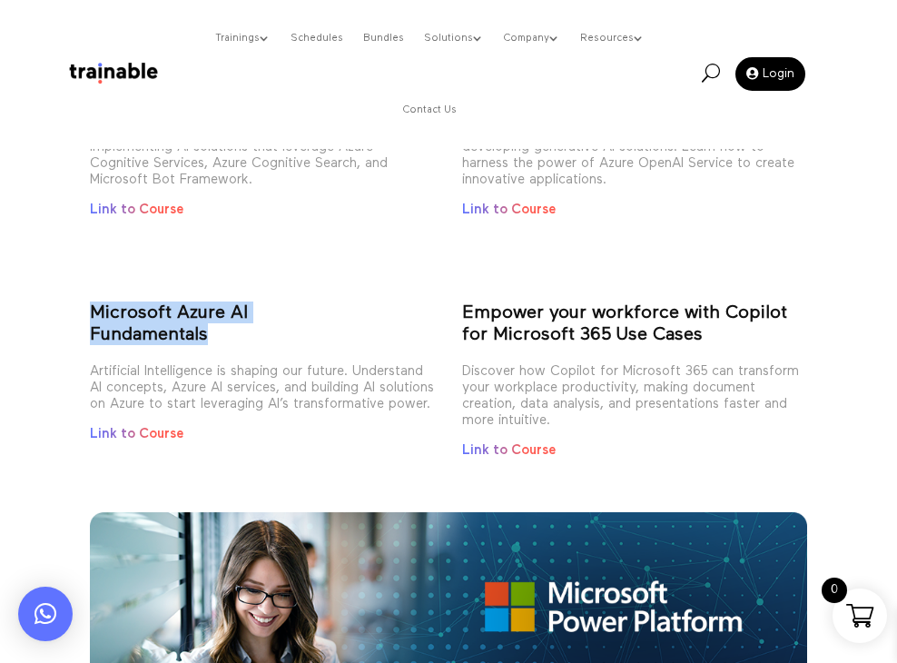
scroll to position [1261, 0]
click at [510, 324] on strong "Empower your workforce with Copilot for Microsoft 365 Use Cases" at bounding box center [624, 323] width 325 height 40
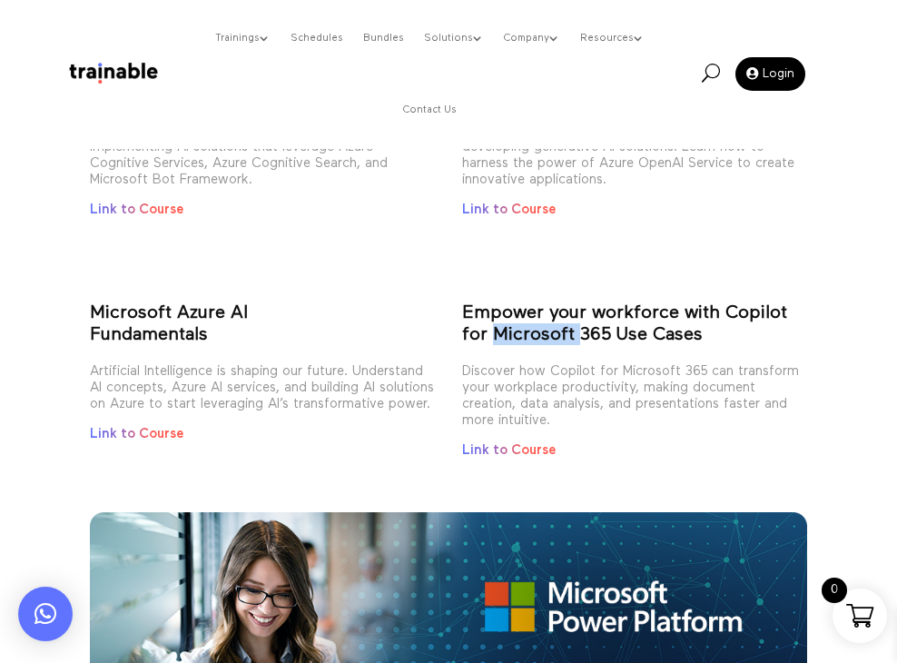
click at [510, 324] on strong "Empower your workforce with Copilot for Microsoft 365 Use Cases" at bounding box center [624, 323] width 325 height 40
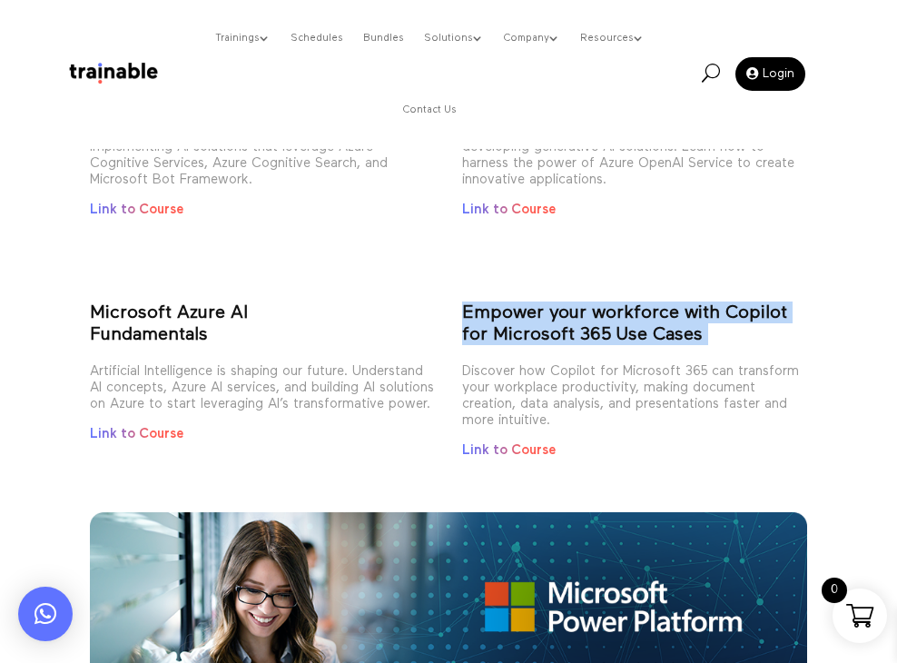
click at [510, 324] on strong "Empower your workforce with Copilot for Microsoft 365 Use Cases" at bounding box center [624, 323] width 325 height 40
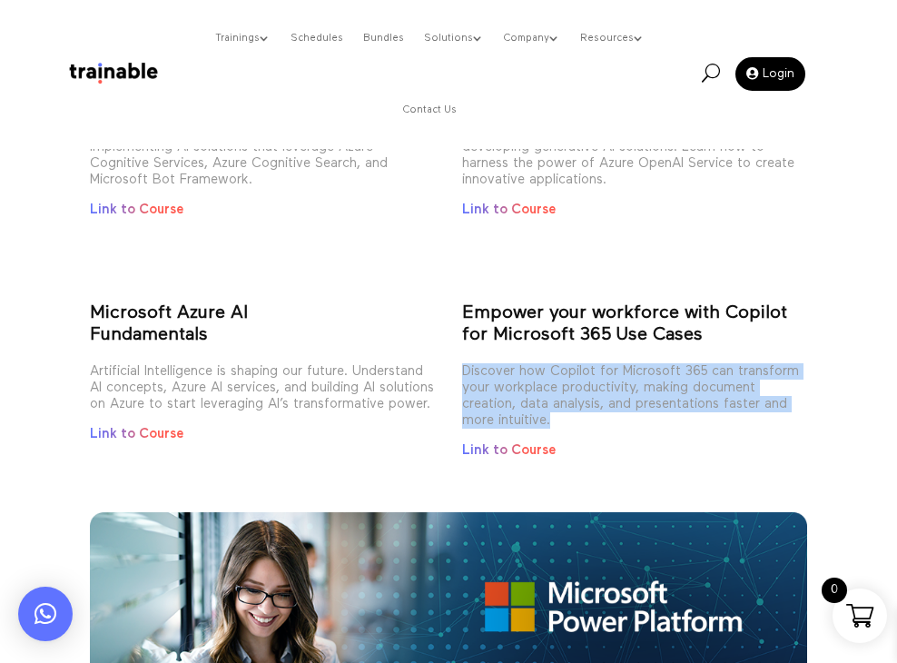
drag, startPoint x: 571, startPoint y: 419, endPoint x: 463, endPoint y: 367, distance: 119.8
click at [463, 367] on p "Discover how Copilot for Microsoft 365 can transform your workplace productivit…" at bounding box center [634, 402] width 345 height 79
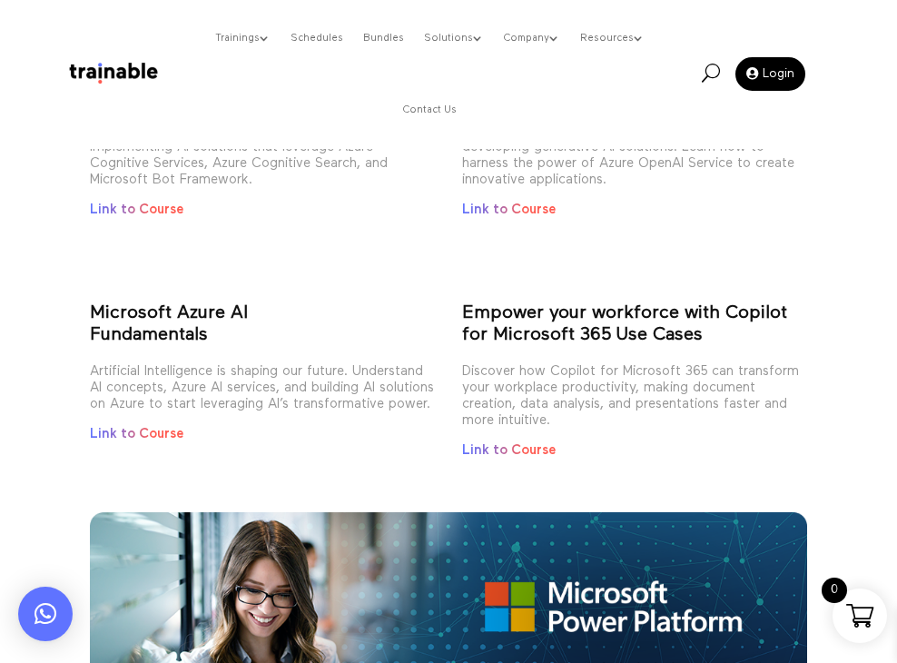
click at [596, 337] on strong "Empower your workforce with Copilot for Microsoft 365 Use Cases" at bounding box center [624, 323] width 325 height 40
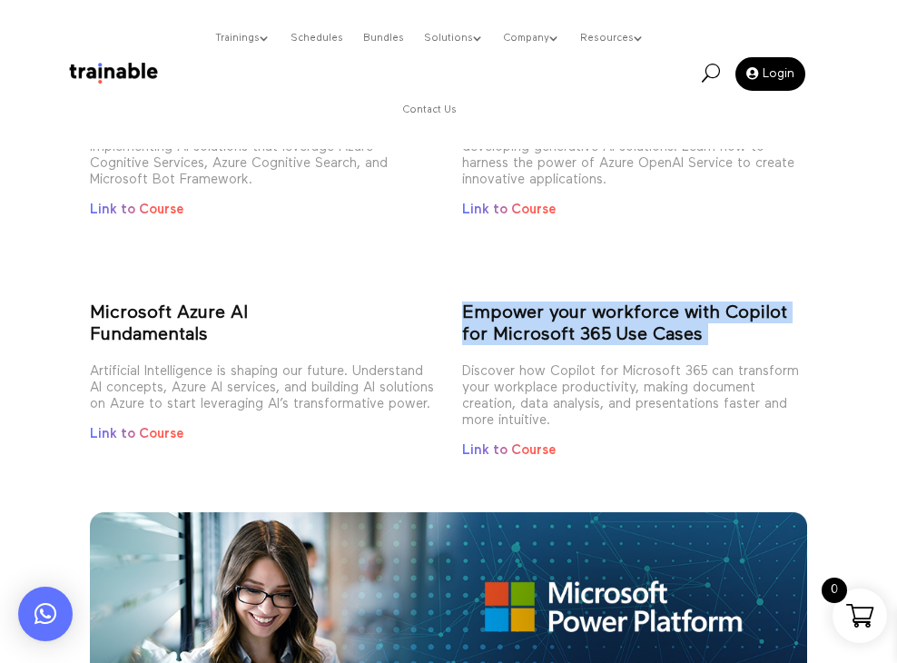
click at [596, 337] on strong "Empower your workforce with Copilot for Microsoft 365 Use Cases" at bounding box center [624, 323] width 325 height 40
click at [545, 452] on link "Link to Course" at bounding box center [509, 450] width 94 height 14
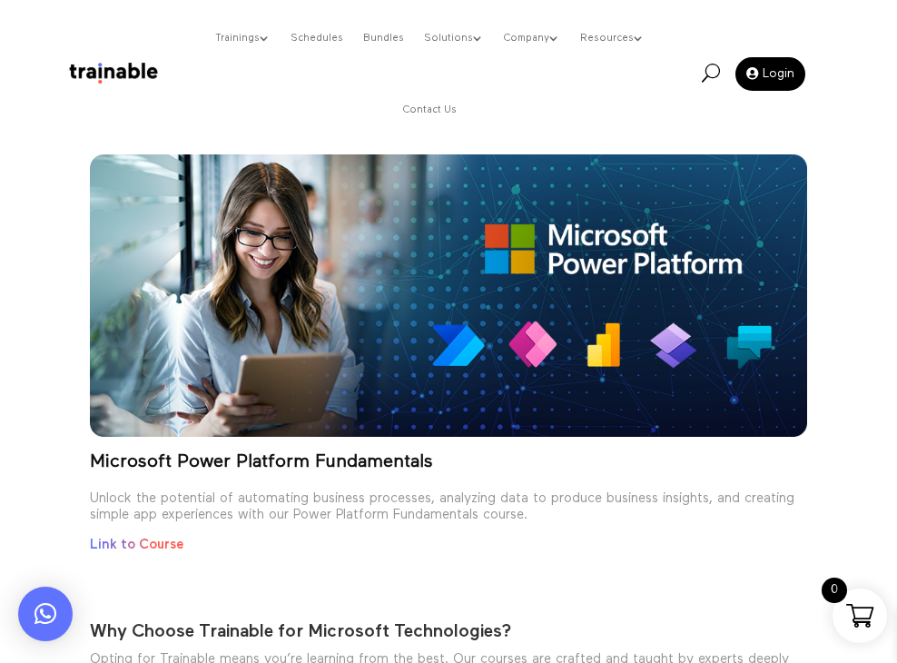
scroll to position [1660, 0]
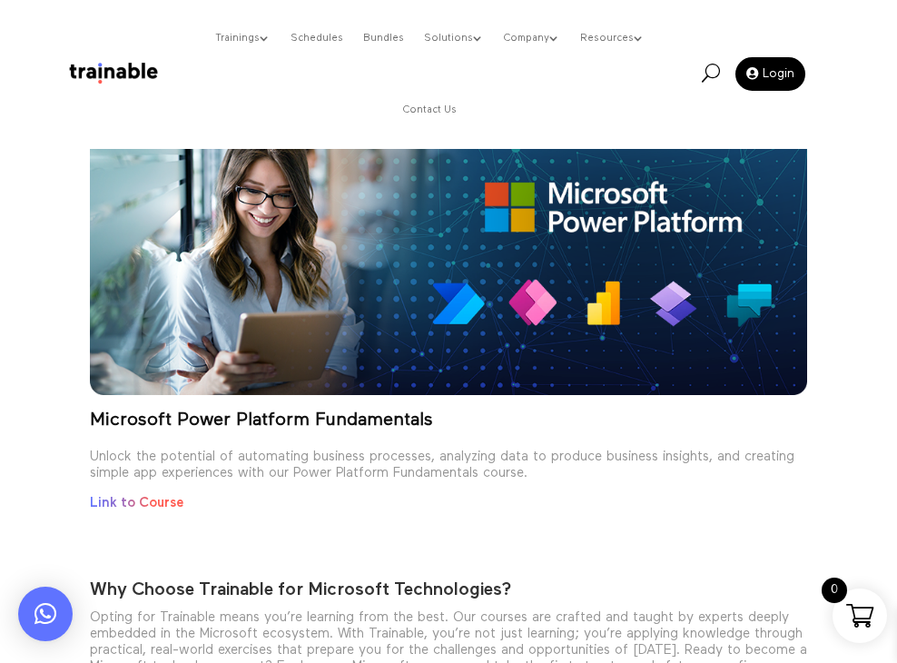
drag, startPoint x: 545, startPoint y: 317, endPoint x: 320, endPoint y: 458, distance: 265.6
click at [320, 458] on p "Unlock the potential of automating business processes, analyzing data to produc…" at bounding box center [449, 472] width 718 height 46
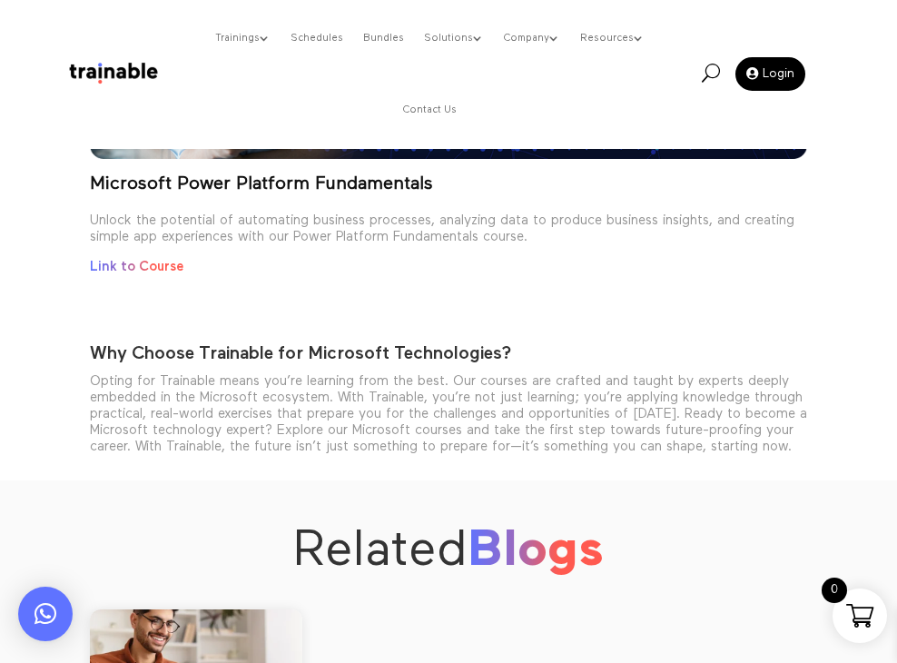
scroll to position [1911, 0]
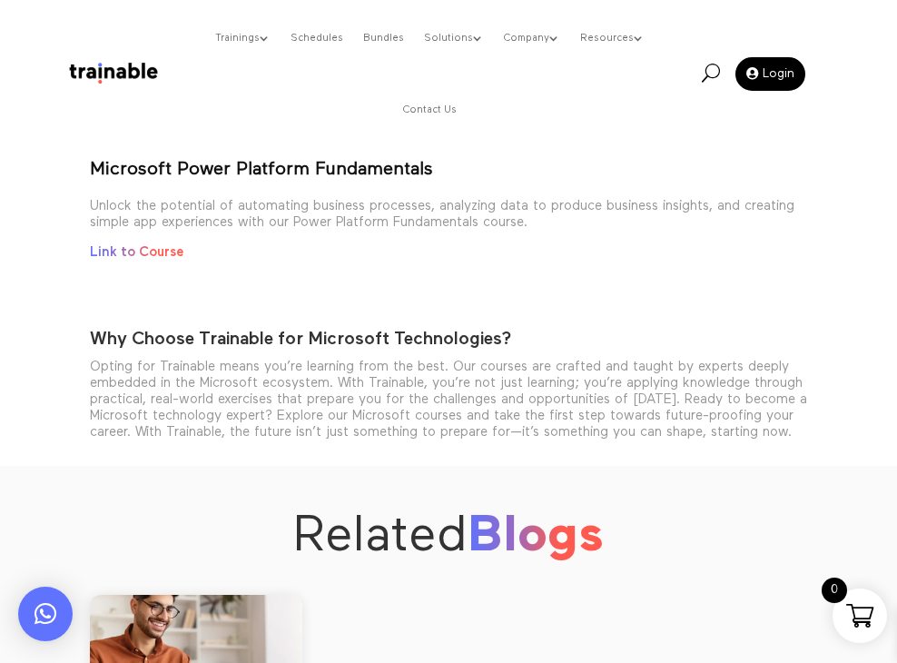
click at [273, 168] on strong "Microsoft Power Platform Fundamentals" at bounding box center [261, 169] width 343 height 18
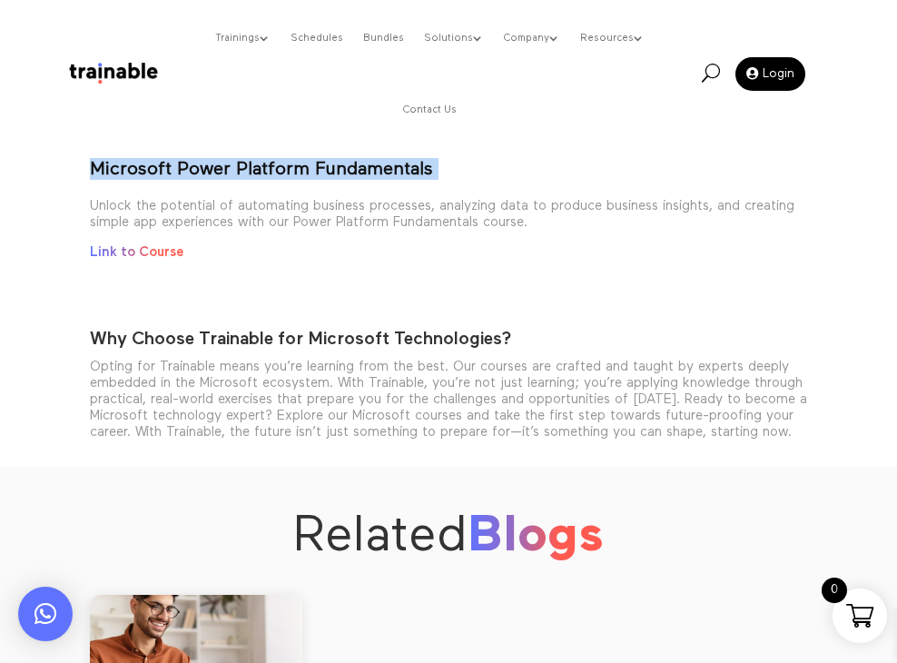
click at [273, 168] on strong "Microsoft Power Platform Fundamentals" at bounding box center [261, 169] width 343 height 18
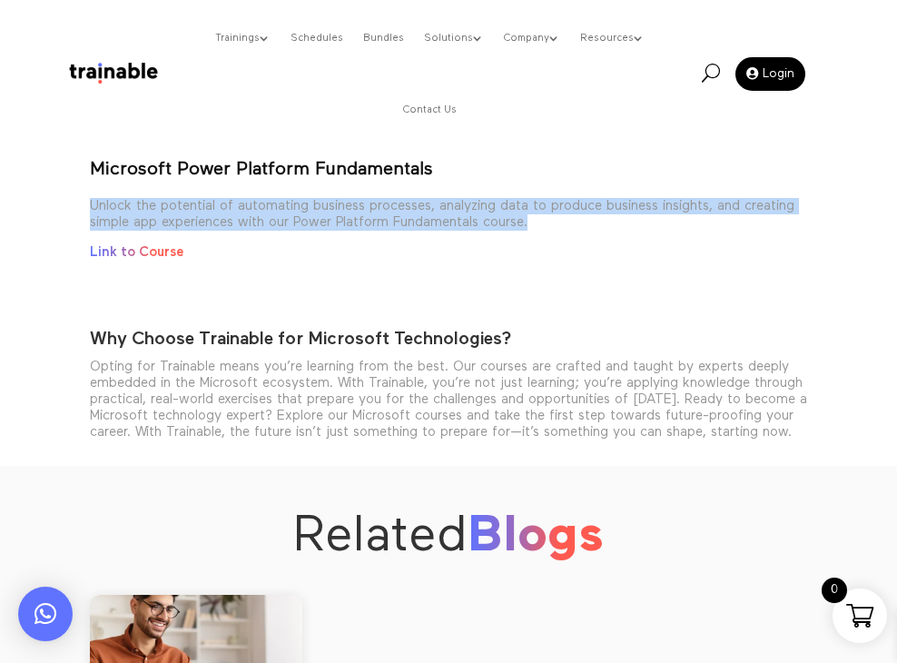
drag, startPoint x: 544, startPoint y: 221, endPoint x: 0, endPoint y: 209, distance: 544.2
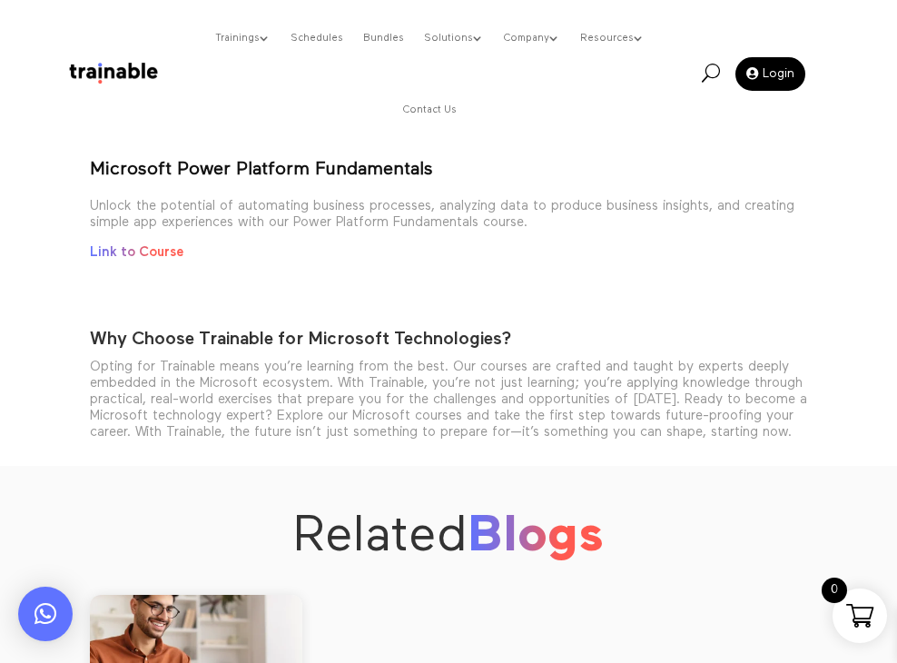
click at [310, 165] on strong "Microsoft Power Platform Fundamentals" at bounding box center [261, 169] width 343 height 18
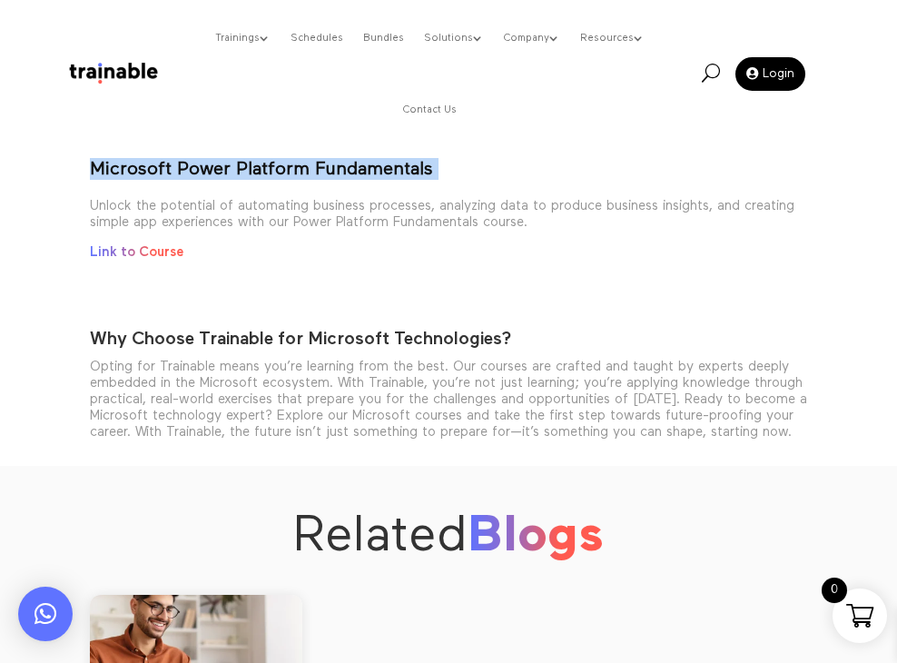
click at [310, 165] on strong "Microsoft Power Platform Fundamentals" at bounding box center [261, 169] width 343 height 18
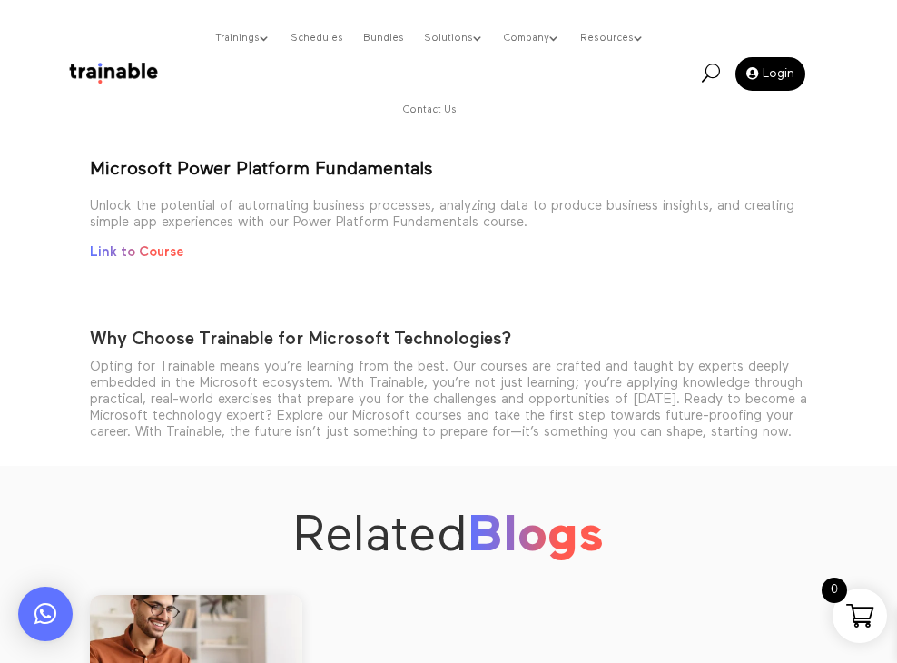
click at [235, 332] on h2 "Why Choose Trainable for Microsoft Technologies?" at bounding box center [449, 343] width 718 height 31
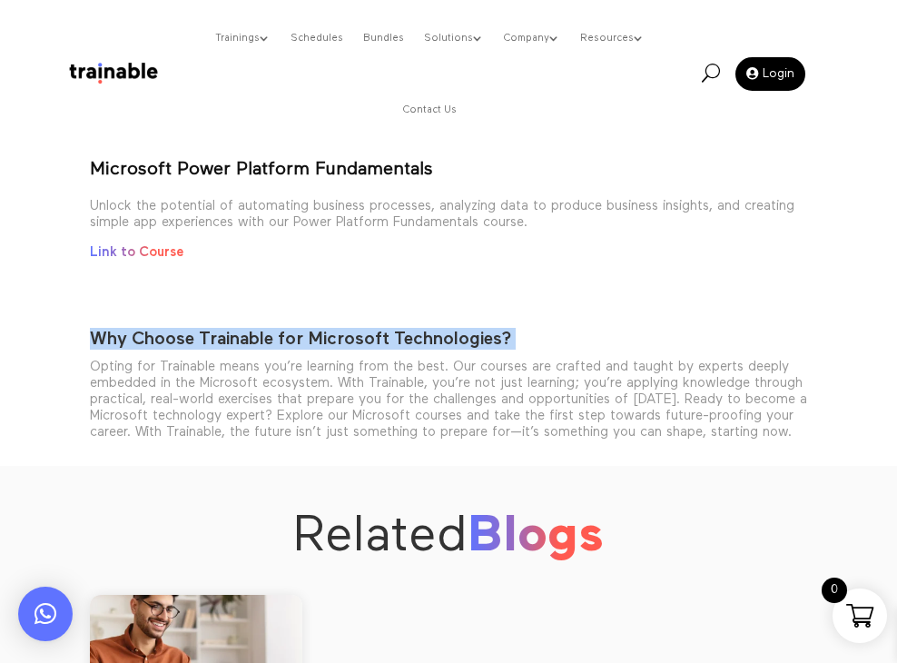
click at [235, 332] on h2 "Why Choose Trainable for Microsoft Technologies?" at bounding box center [449, 343] width 718 height 31
drag, startPoint x: 229, startPoint y: 471, endPoint x: 54, endPoint y: 363, distance: 205.2
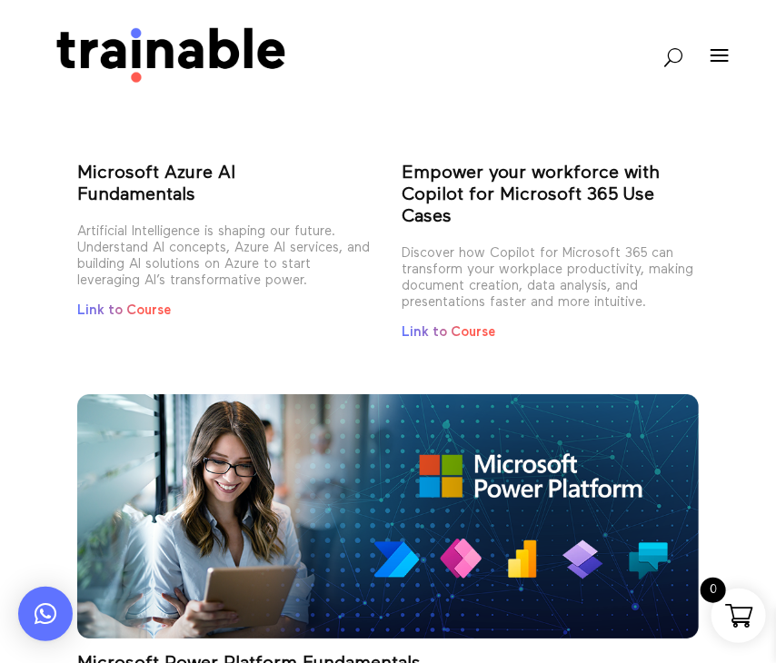
scroll to position [1475, 0]
